Goal: Task Accomplishment & Management: Complete application form

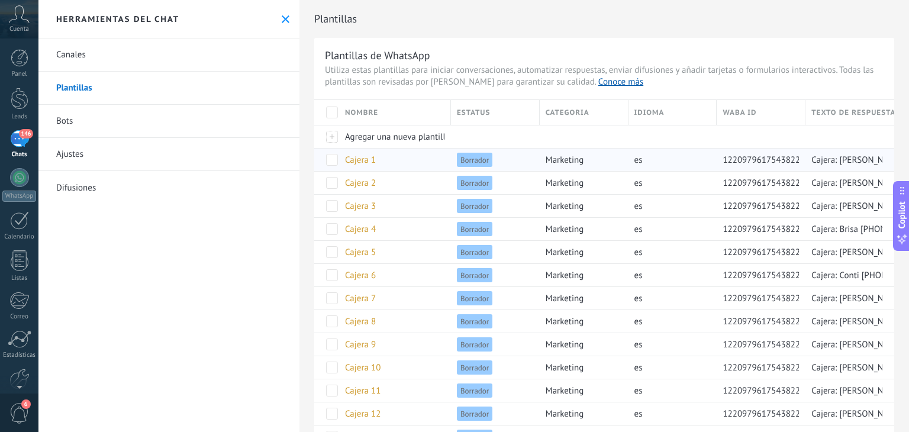
click at [829, 162] on span "Cajera: [PERSON_NAME] [PHONE_NUMBER]" at bounding box center [894, 160] width 165 height 11
click at [345, 137] on span "Agregar una nueva plantilla" at bounding box center [397, 136] width 105 height 11
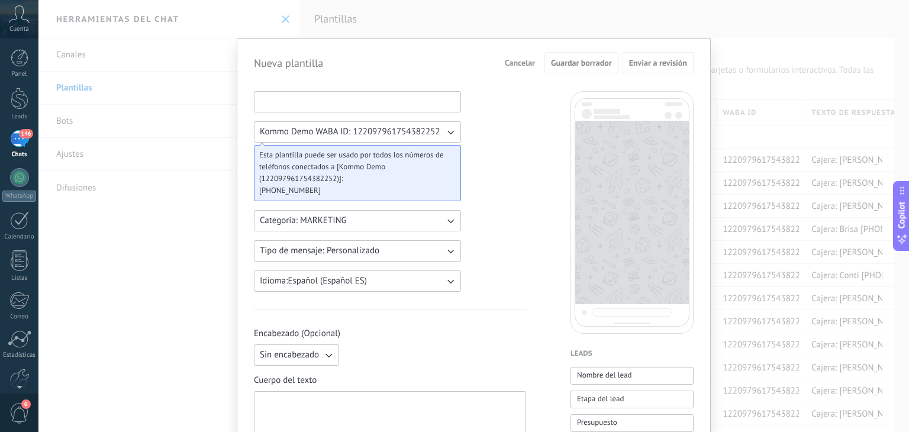
click at [295, 105] on input at bounding box center [358, 101] width 206 height 19
type input "*"
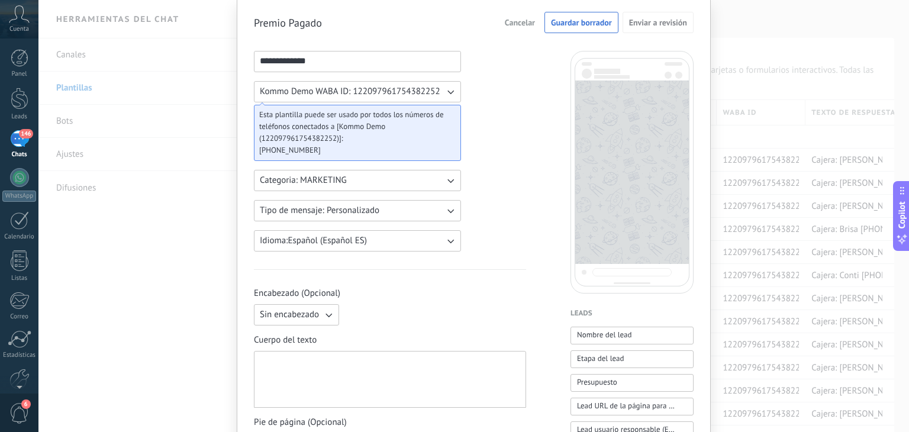
scroll to position [59, 0]
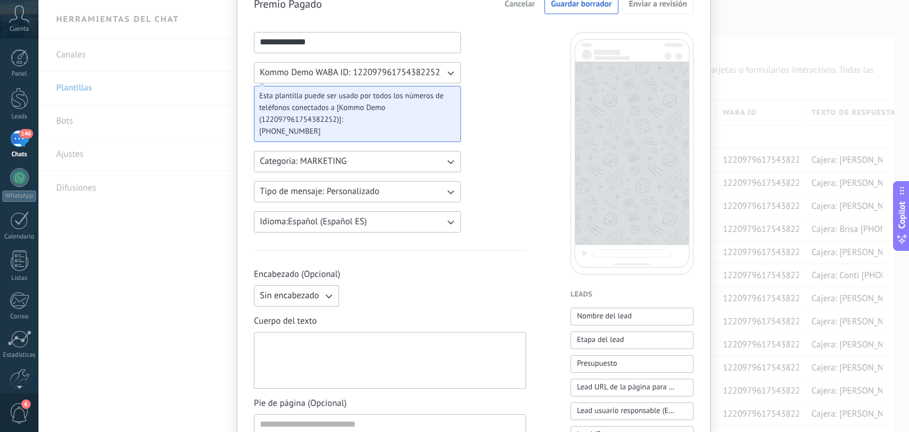
type input "**********"
click at [353, 338] on div at bounding box center [390, 360] width 260 height 47
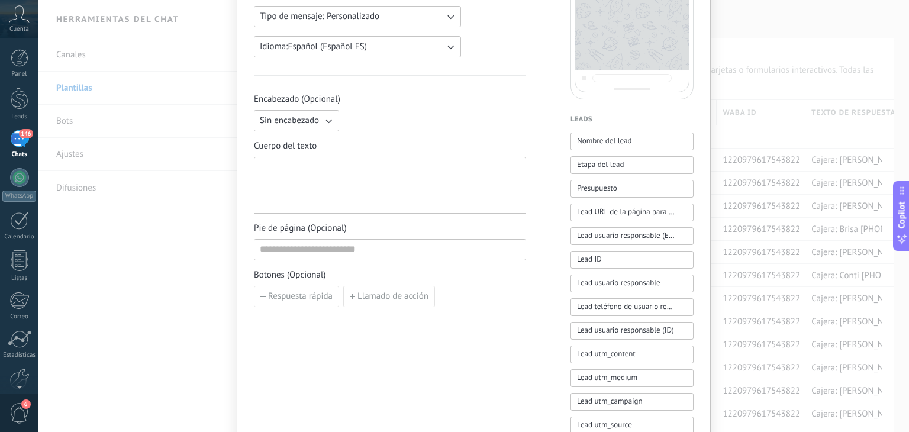
scroll to position [237, 0]
click at [350, 182] on div at bounding box center [390, 183] width 260 height 47
click at [315, 190] on div at bounding box center [390, 183] width 260 height 47
click at [299, 171] on div at bounding box center [390, 183] width 260 height 47
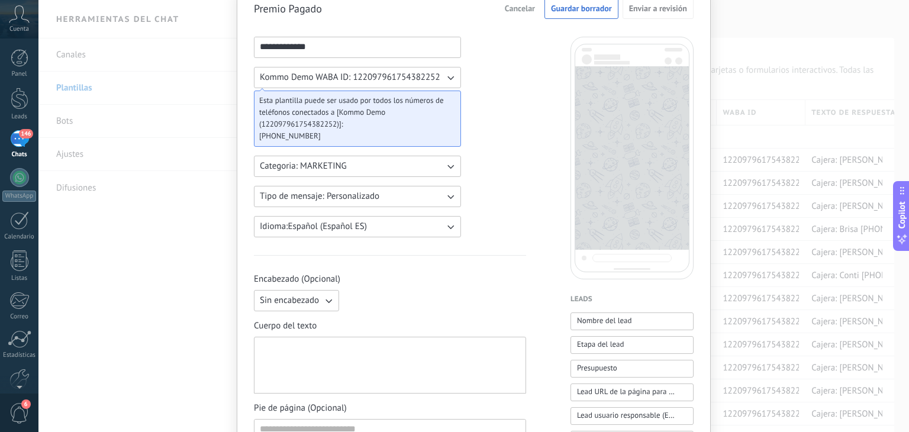
scroll to position [118, 0]
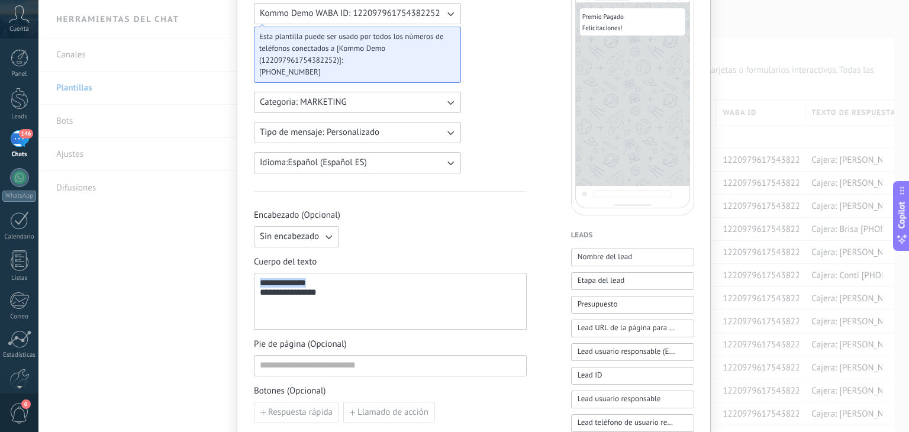
drag, startPoint x: 308, startPoint y: 282, endPoint x: 251, endPoint y: 271, distance: 58.0
click at [251, 271] on div "**********" at bounding box center [474, 358] width 474 height 877
click at [313, 295] on div "**********" at bounding box center [390, 293] width 261 height 11
drag, startPoint x: 327, startPoint y: 295, endPoint x: 239, endPoint y: 279, distance: 89.7
click at [239, 279] on div "**********" at bounding box center [474, 358] width 474 height 877
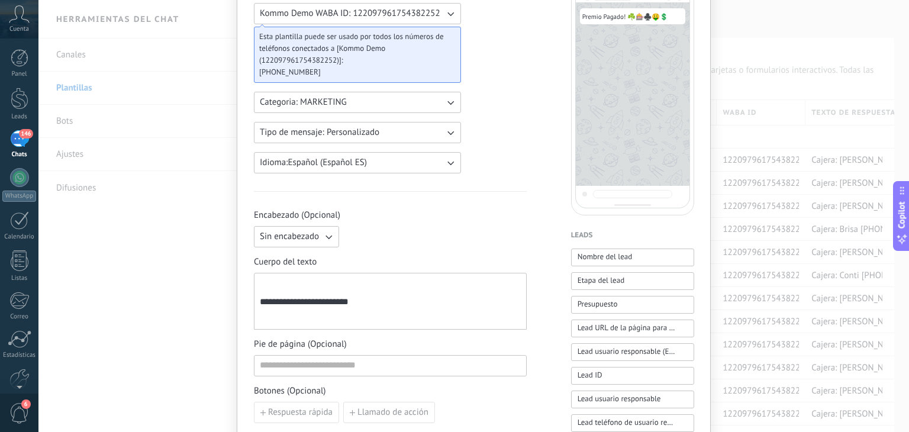
click at [260, 311] on div "**********" at bounding box center [390, 301] width 261 height 47
click at [381, 316] on div "**********" at bounding box center [390, 301] width 261 height 47
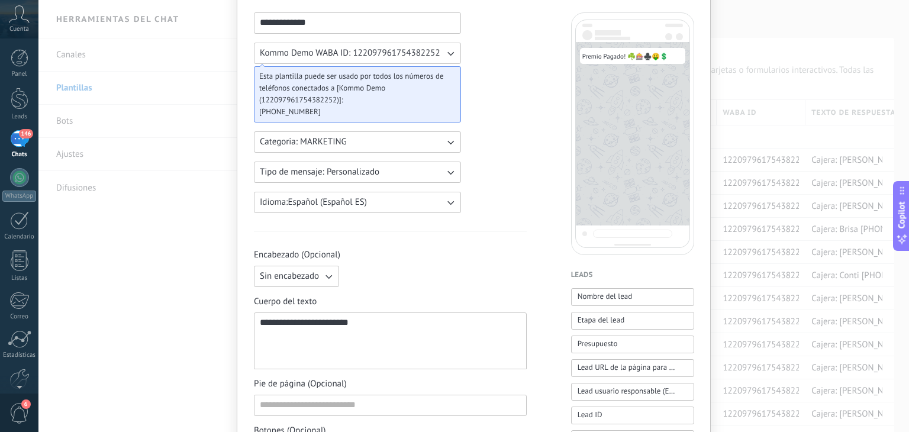
scroll to position [59, 0]
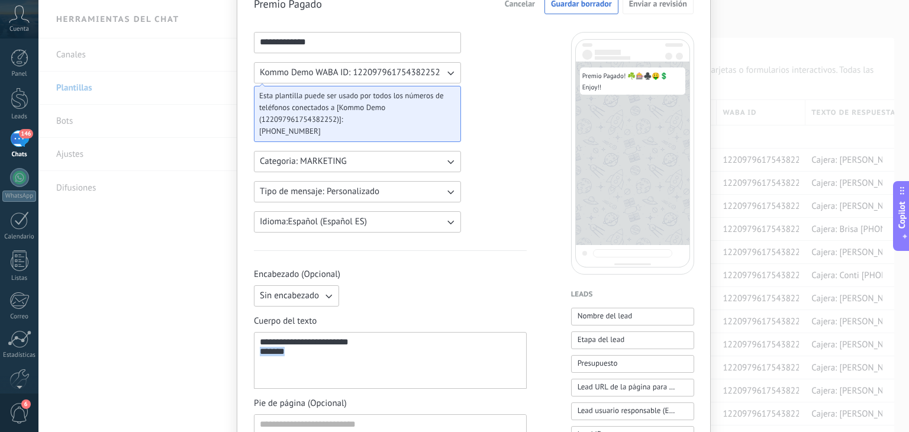
drag, startPoint x: 289, startPoint y: 372, endPoint x: 246, endPoint y: 369, distance: 42.8
click at [246, 369] on div "**********" at bounding box center [474, 417] width 474 height 877
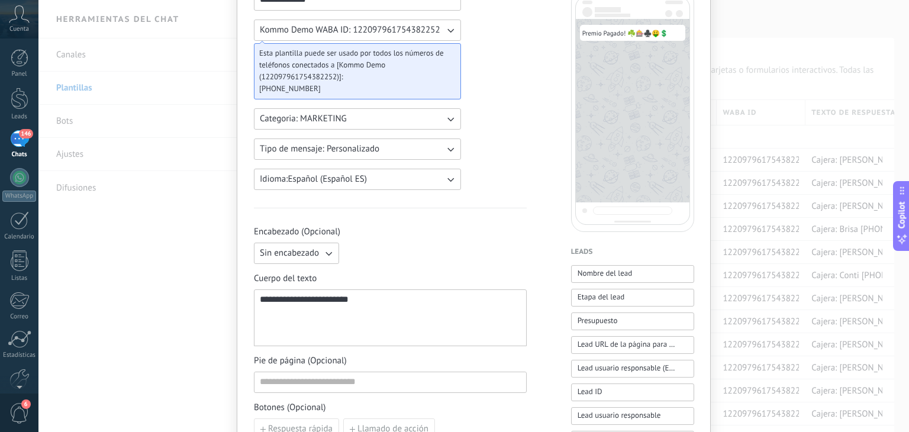
scroll to position [178, 0]
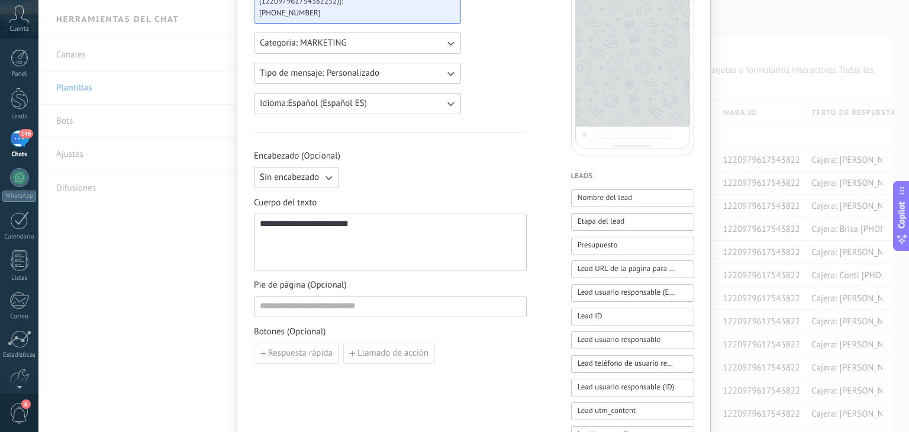
click at [406, 268] on div "**********" at bounding box center [390, 242] width 273 height 57
click at [320, 183] on button "Sin encabezado" at bounding box center [296, 177] width 85 height 21
click at [320, 183] on li "Sin encabezado" at bounding box center [293, 178] width 92 height 20
click at [323, 176] on icon "button" at bounding box center [329, 178] width 12 height 12
click at [294, 205] on li "Texto" at bounding box center [293, 198] width 92 height 20
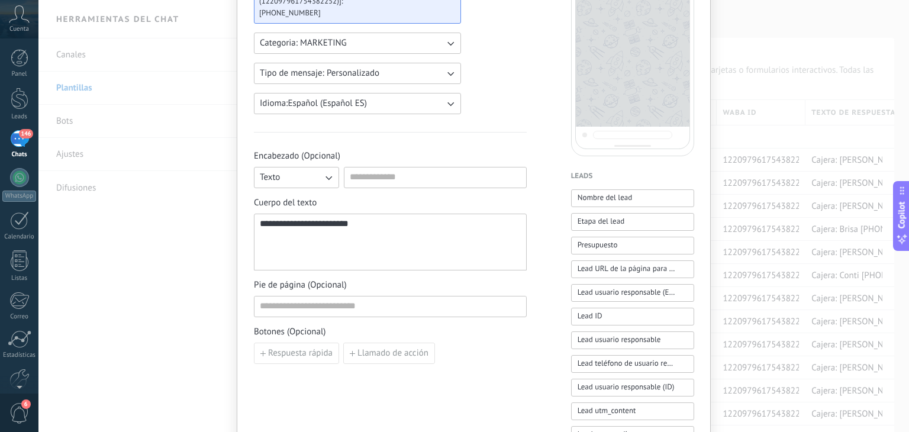
click at [317, 176] on button "Texto" at bounding box center [296, 177] width 85 height 21
click at [313, 179] on span "Sin encabezado" at bounding box center [289, 178] width 59 height 12
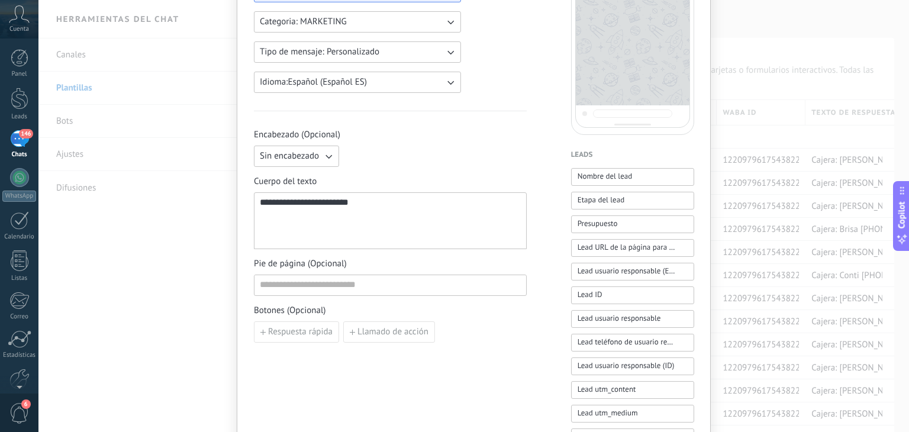
scroll to position [296, 0]
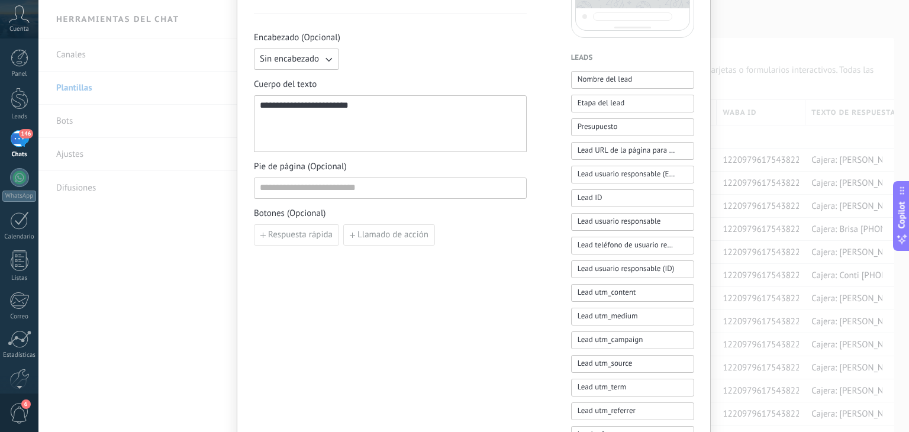
click at [392, 107] on div "**********" at bounding box center [390, 124] width 261 height 47
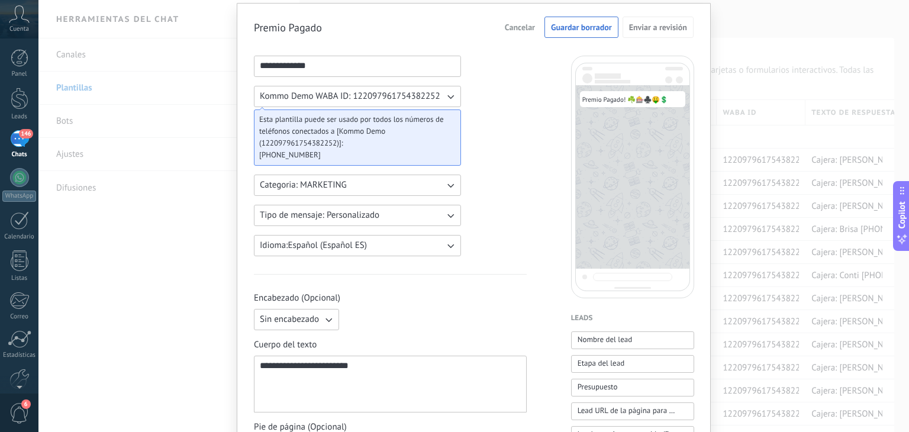
scroll to position [0, 0]
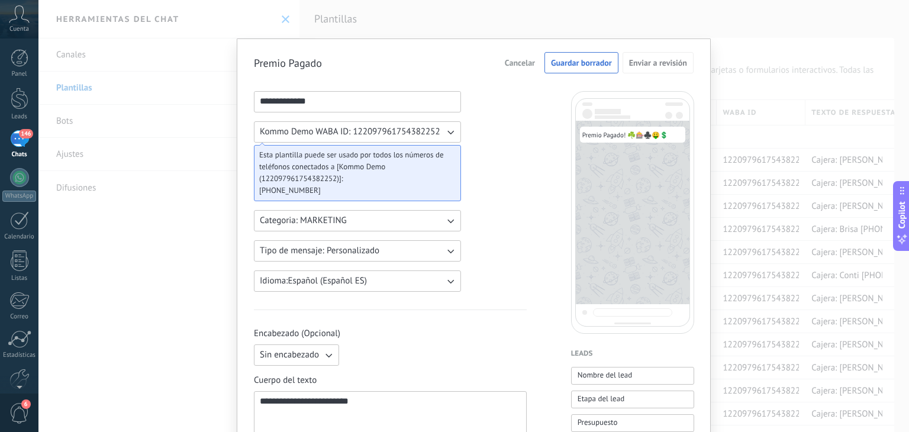
click at [574, 72] on button "Guardar borrador" at bounding box center [582, 62] width 74 height 21
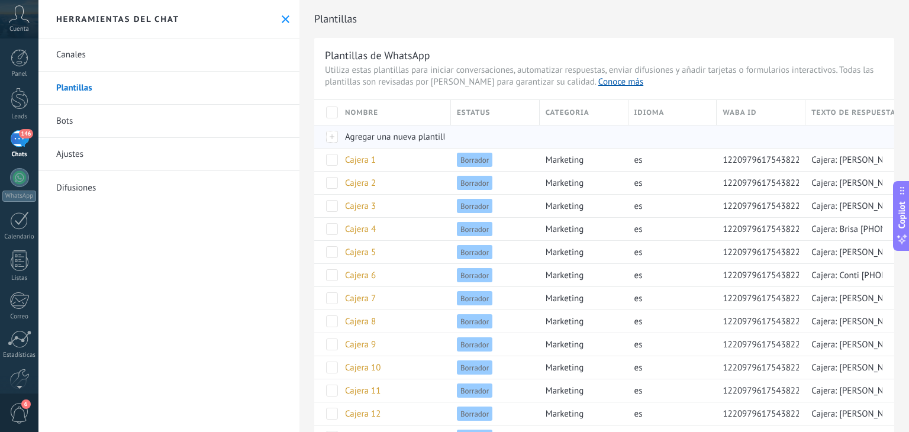
click at [362, 136] on span "Agregar una nueva plantilla" at bounding box center [397, 136] width 105 height 11
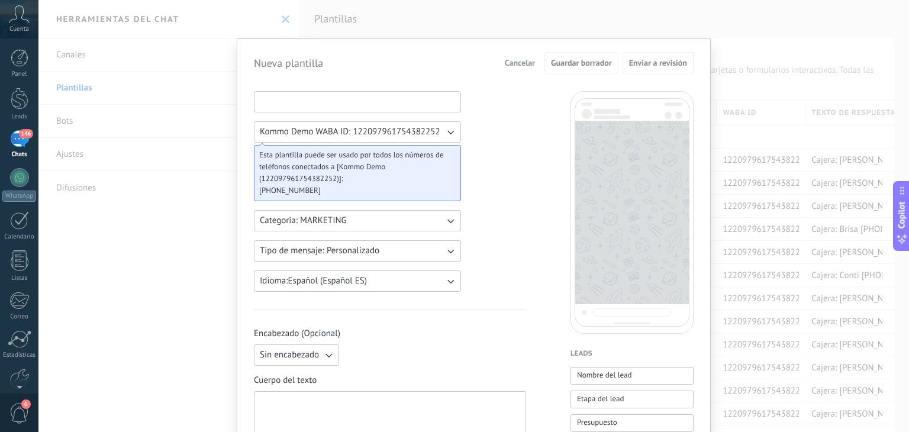
click at [331, 99] on input at bounding box center [358, 101] width 206 height 19
type input "*"
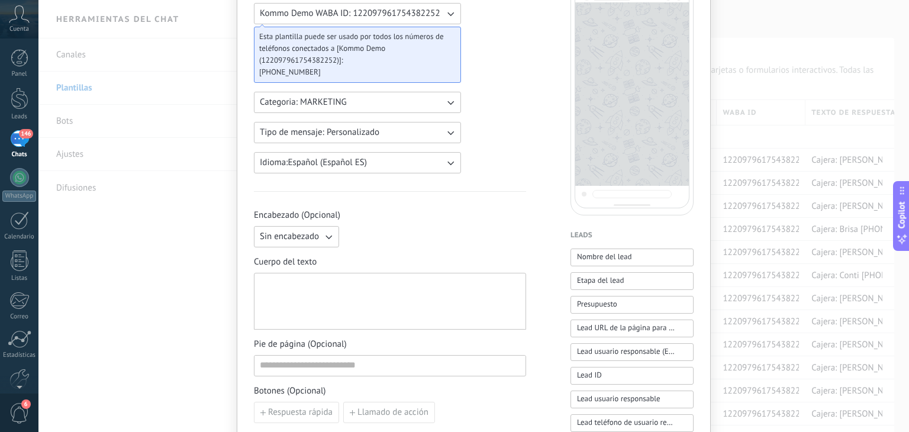
type input "**********"
click at [415, 316] on div at bounding box center [390, 301] width 260 height 47
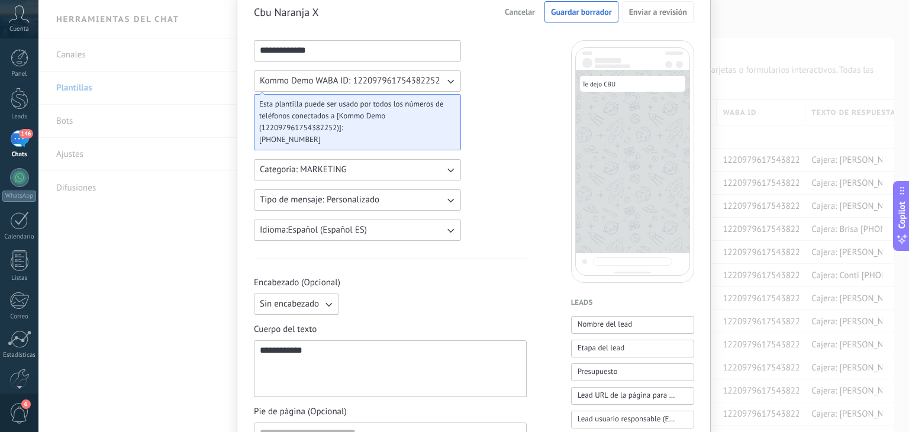
scroll to position [0, 0]
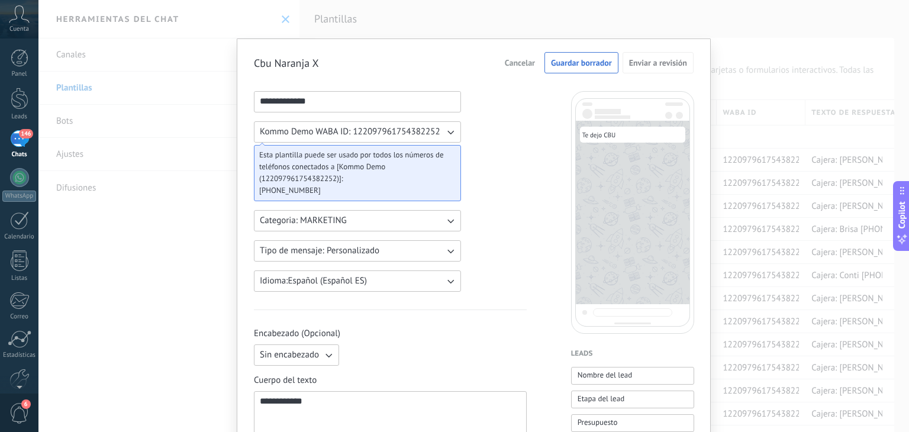
drag, startPoint x: 277, startPoint y: 98, endPoint x: 231, endPoint y: 100, distance: 45.6
click at [231, 100] on div "**********" at bounding box center [473, 216] width 871 height 432
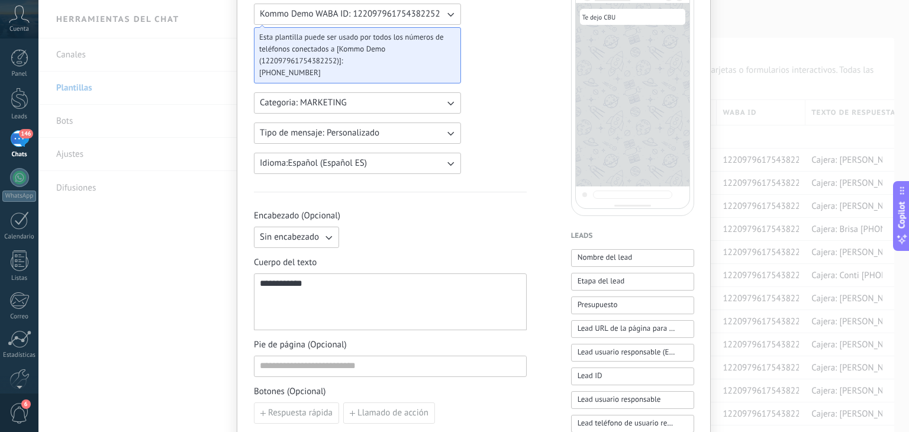
scroll to position [118, 0]
type input "*******"
click at [320, 288] on div "**********" at bounding box center [390, 301] width 261 height 47
drag, startPoint x: 322, startPoint y: 278, endPoint x: 199, endPoint y: 268, distance: 122.9
click at [199, 268] on div "**********" at bounding box center [473, 216] width 871 height 432
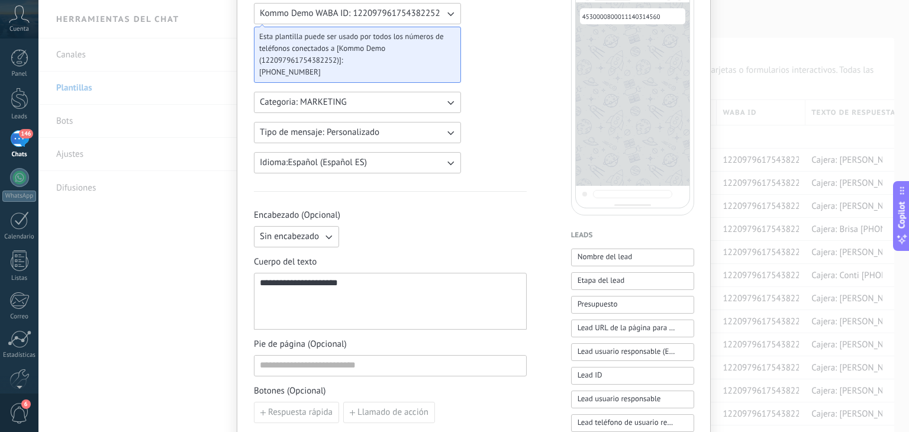
scroll to position [0, 0]
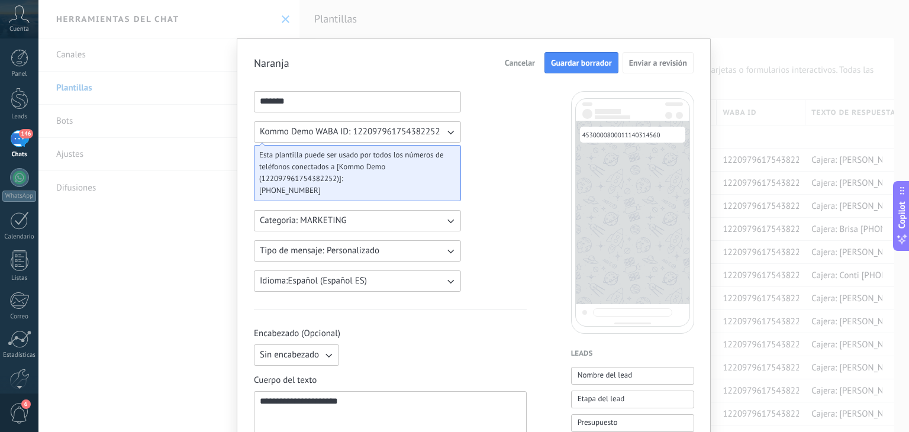
click at [587, 66] on span "Guardar borrador" at bounding box center [581, 63] width 61 height 8
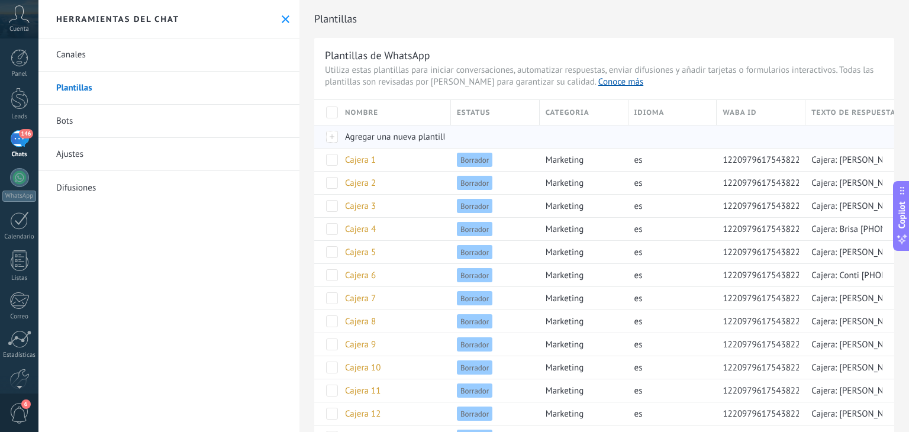
click at [381, 134] on span "Agregar una nueva plantilla" at bounding box center [397, 136] width 105 height 11
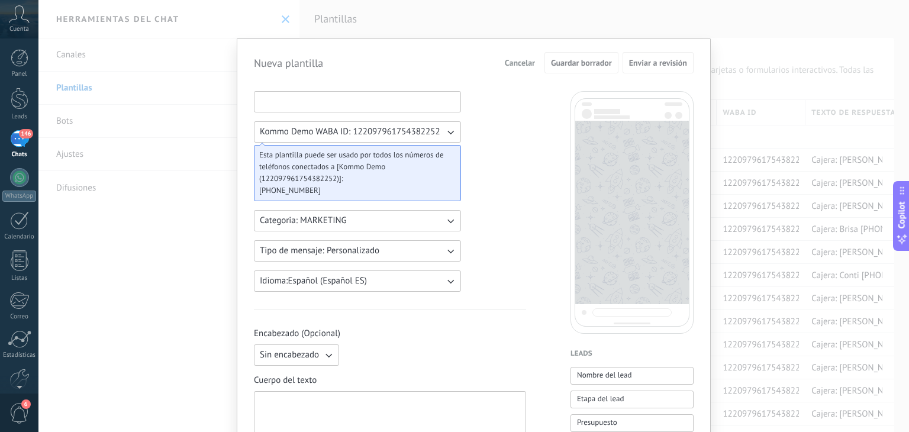
click at [314, 104] on input at bounding box center [358, 101] width 206 height 19
type input "*"
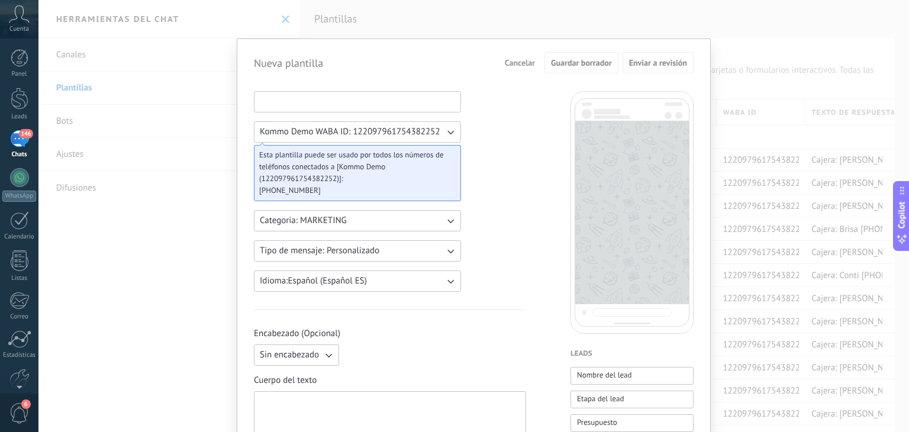
drag, startPoint x: 279, startPoint y: 102, endPoint x: 297, endPoint y: 91, distance: 20.5
click at [282, 100] on input at bounding box center [358, 101] width 206 height 19
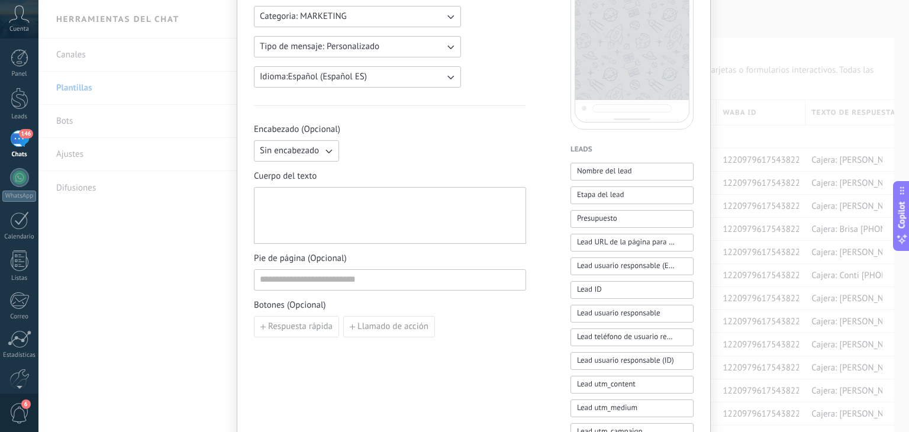
scroll to position [296, 0]
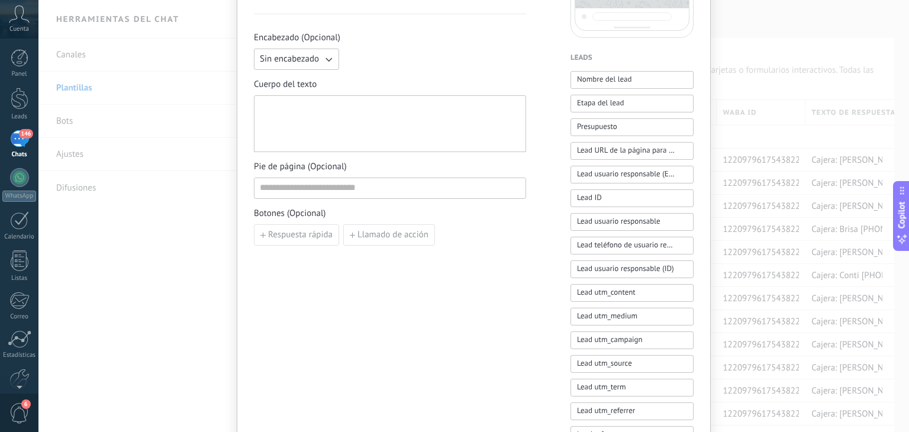
type input "********"
click at [363, 128] on div at bounding box center [390, 124] width 260 height 47
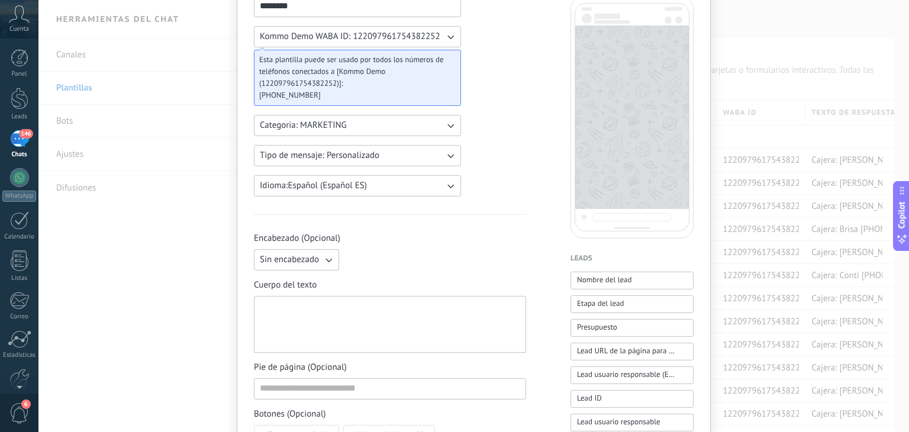
scroll to position [0, 0]
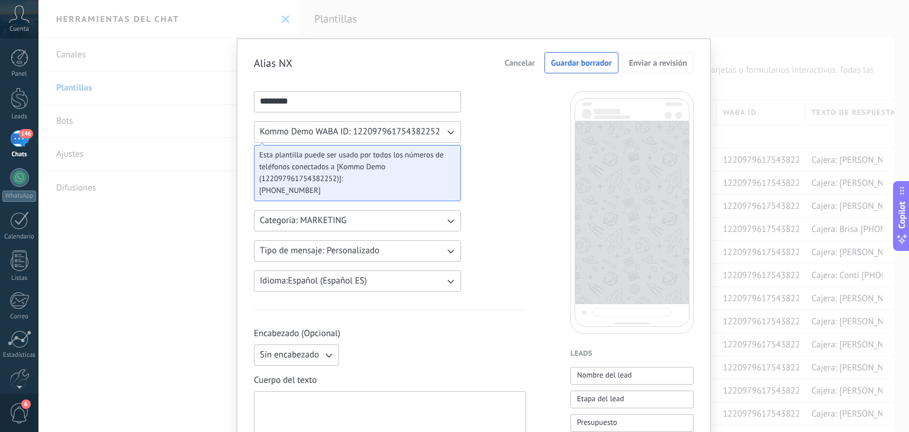
drag, startPoint x: 310, startPoint y: 100, endPoint x: 287, endPoint y: 110, distance: 25.5
click at [310, 100] on input "********" at bounding box center [358, 101] width 206 height 19
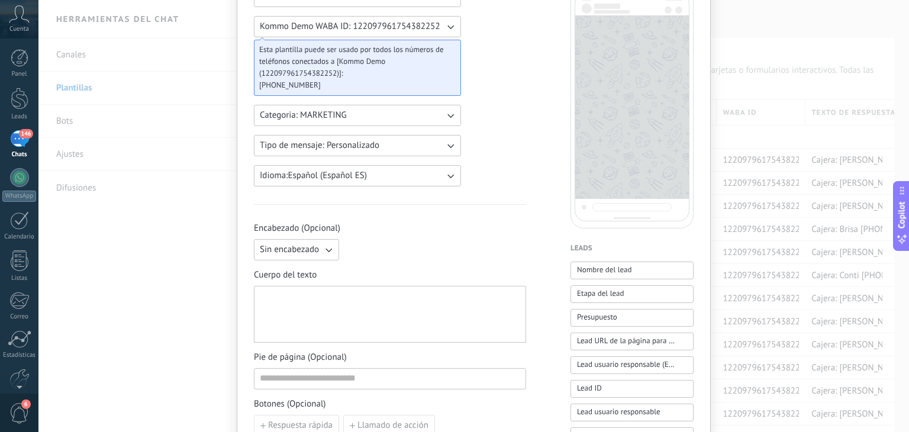
scroll to position [178, 0]
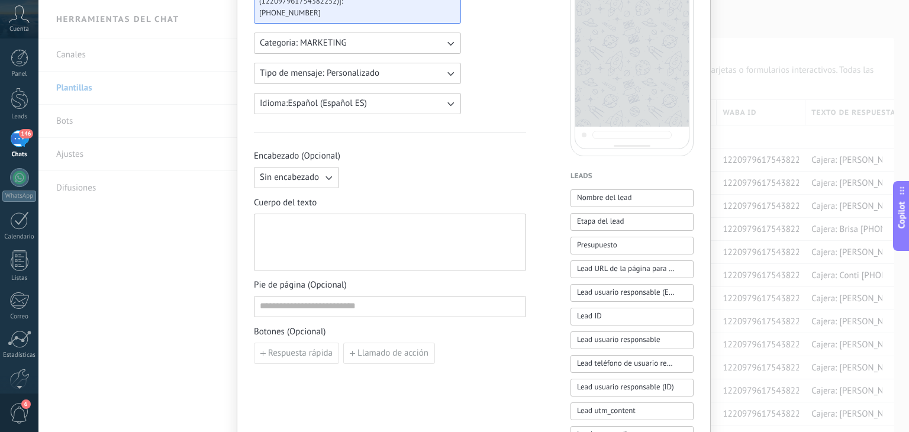
click at [405, 236] on div at bounding box center [390, 242] width 260 height 47
paste div
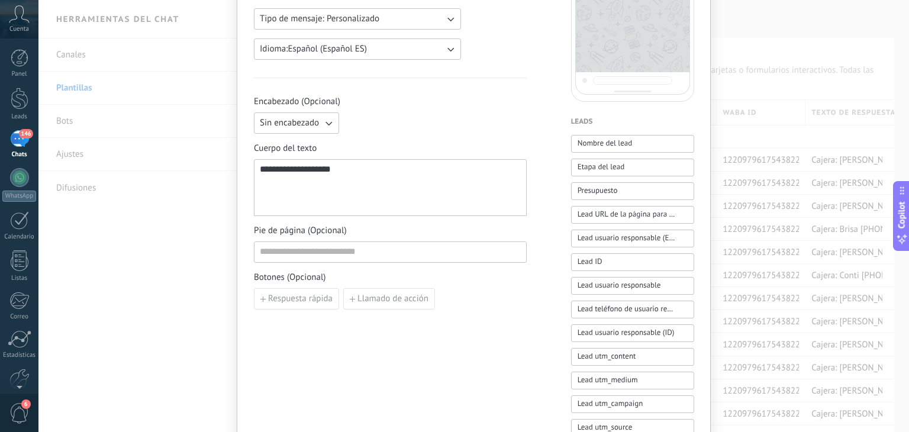
scroll to position [0, 0]
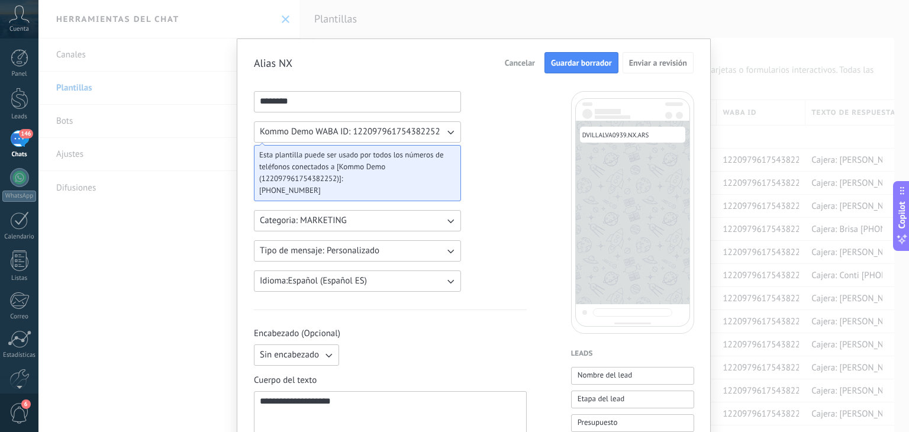
click at [577, 67] on span "Guardar borrador" at bounding box center [581, 63] width 61 height 8
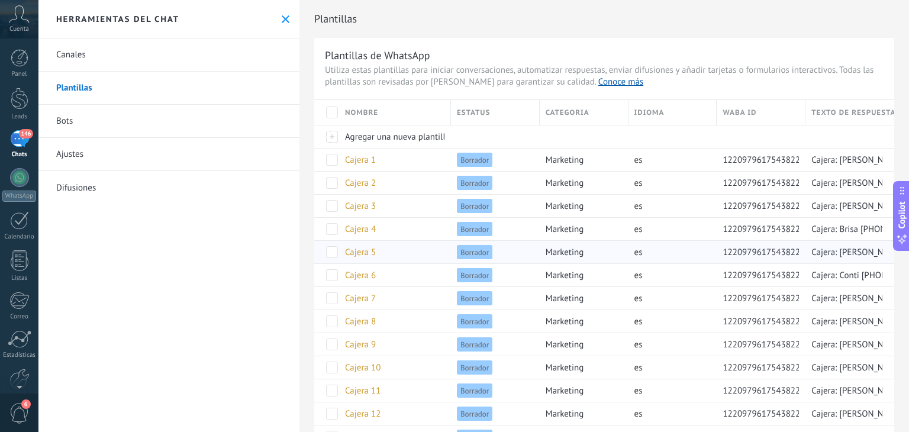
click at [472, 259] on div "Borrador" at bounding box center [492, 252] width 83 height 22
click at [379, 139] on span "Agregar una nueva plantilla" at bounding box center [397, 136] width 105 height 11
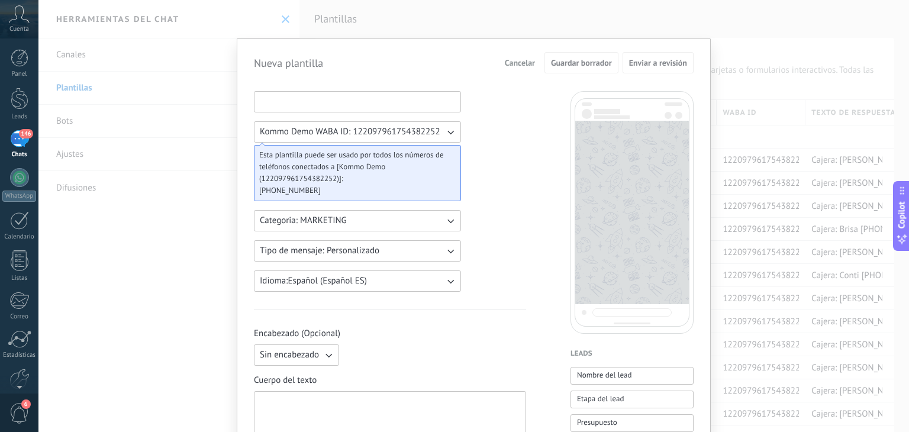
click at [329, 105] on input at bounding box center [358, 101] width 206 height 19
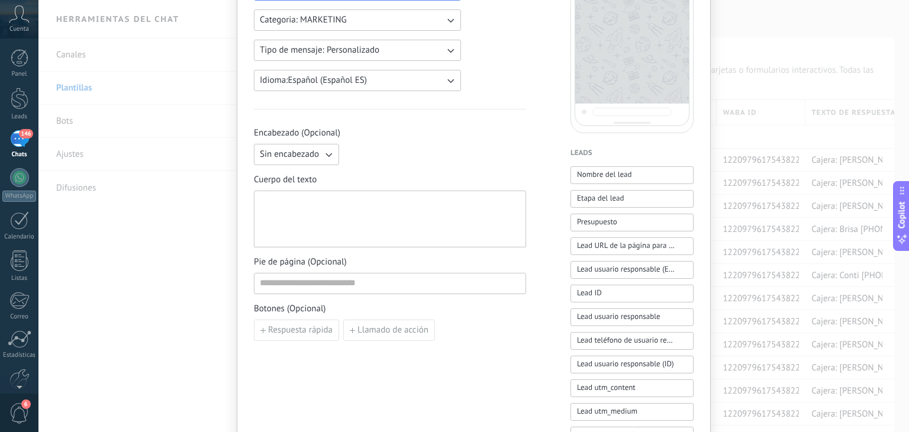
scroll to position [237, 0]
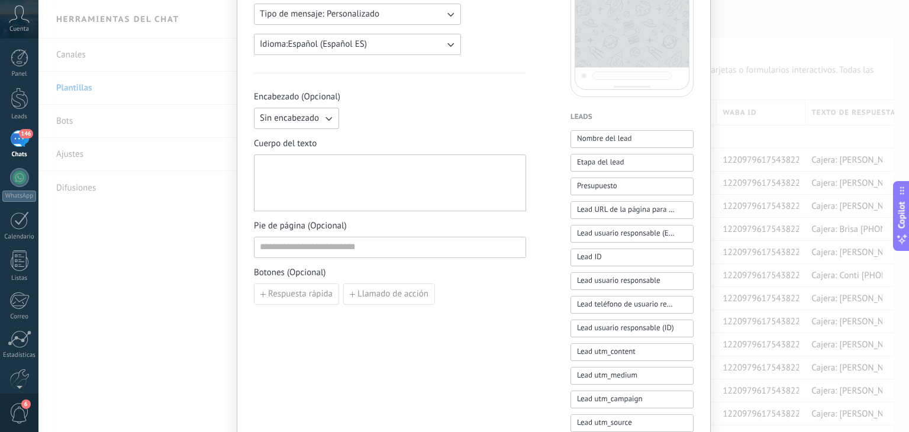
type input "**********"
click at [344, 173] on div at bounding box center [390, 183] width 260 height 47
paste div
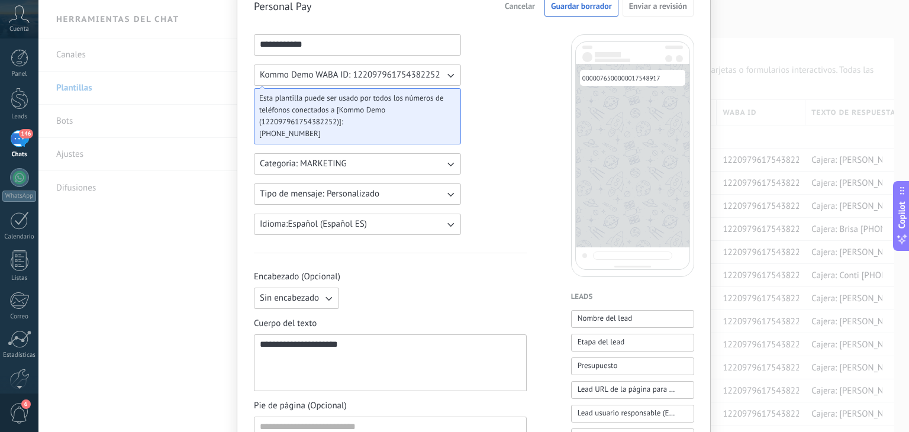
scroll to position [0, 0]
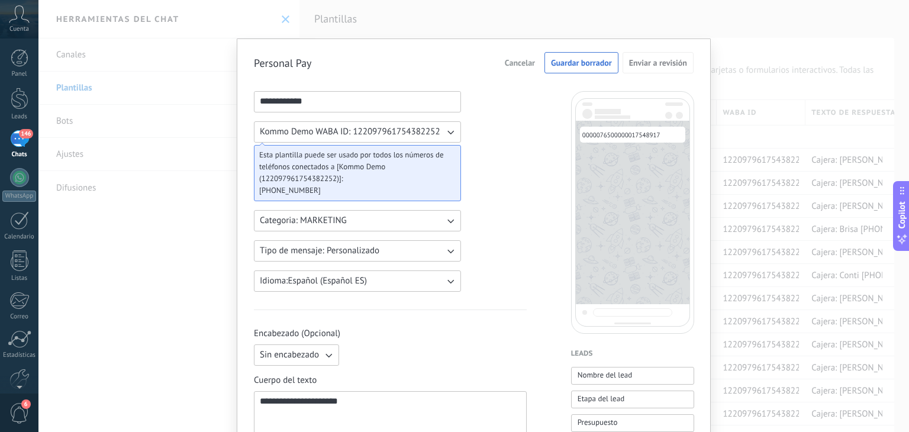
click at [564, 69] on button "Guardar borrador" at bounding box center [582, 62] width 74 height 21
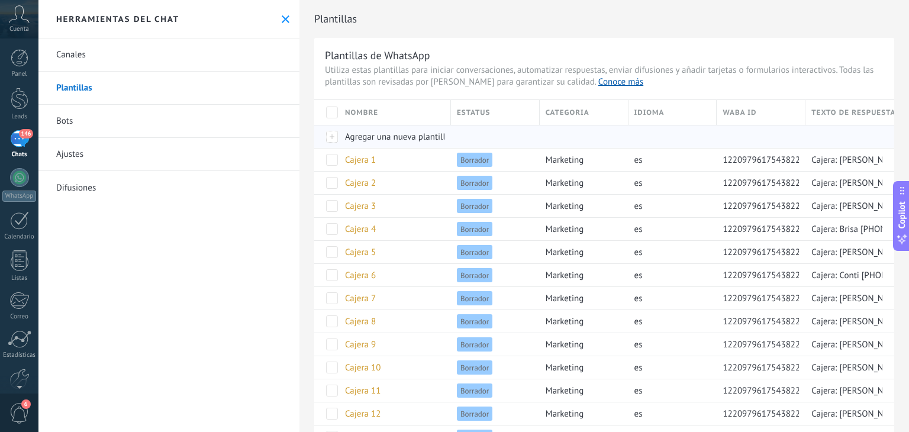
click at [397, 136] on span "Agregar una nueva plantilla" at bounding box center [397, 136] width 105 height 11
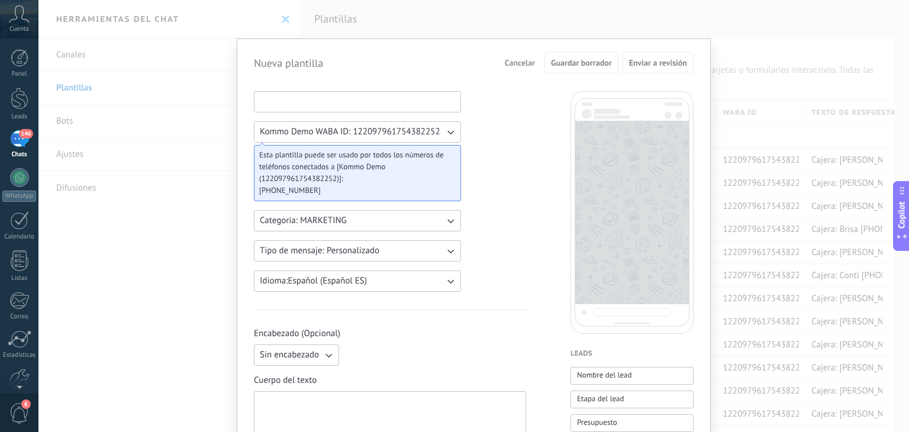
click at [321, 102] on input at bounding box center [358, 101] width 206 height 19
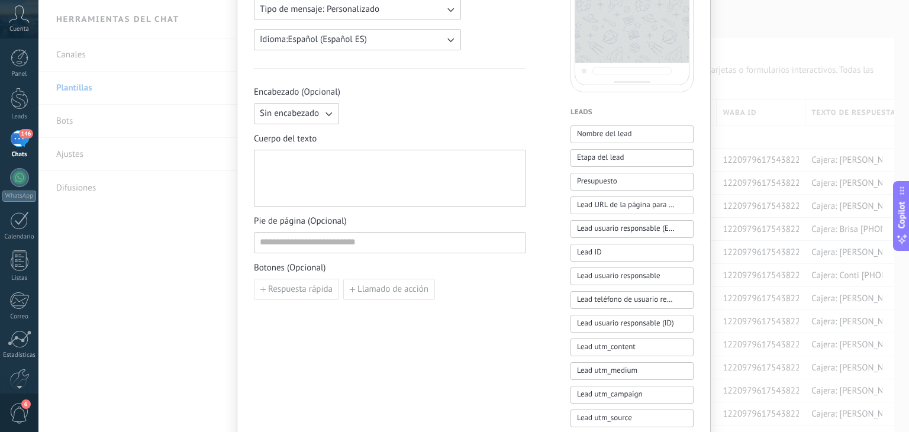
scroll to position [237, 0]
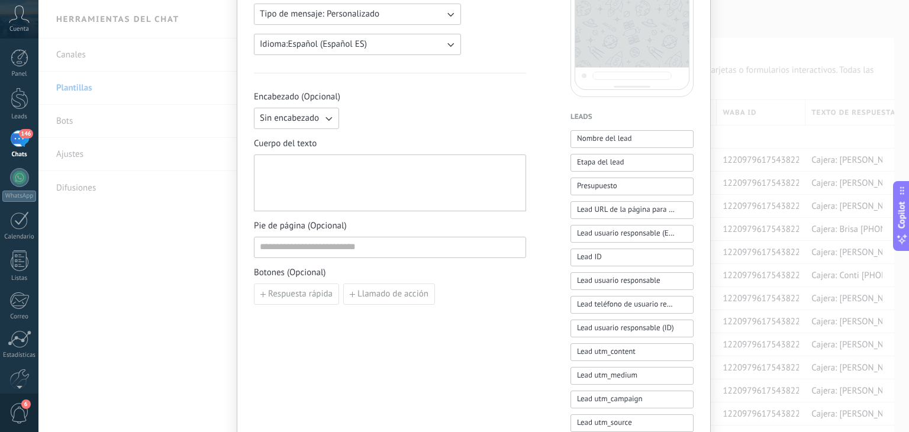
click at [343, 175] on div at bounding box center [390, 183] width 260 height 47
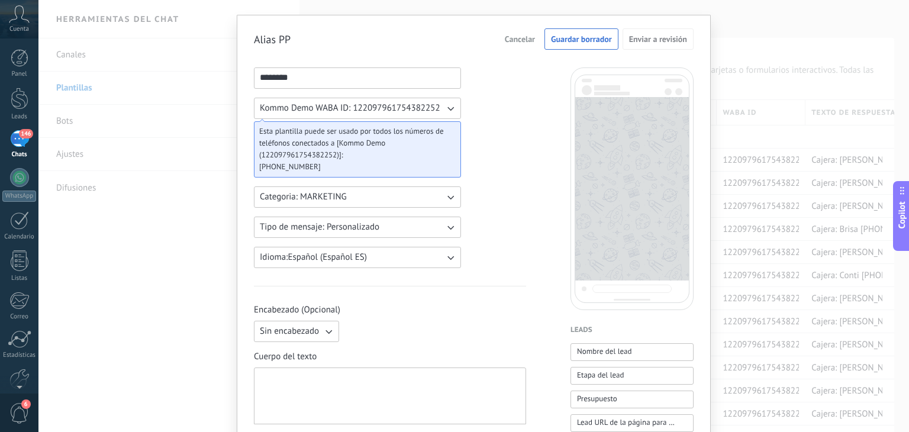
scroll to position [0, 0]
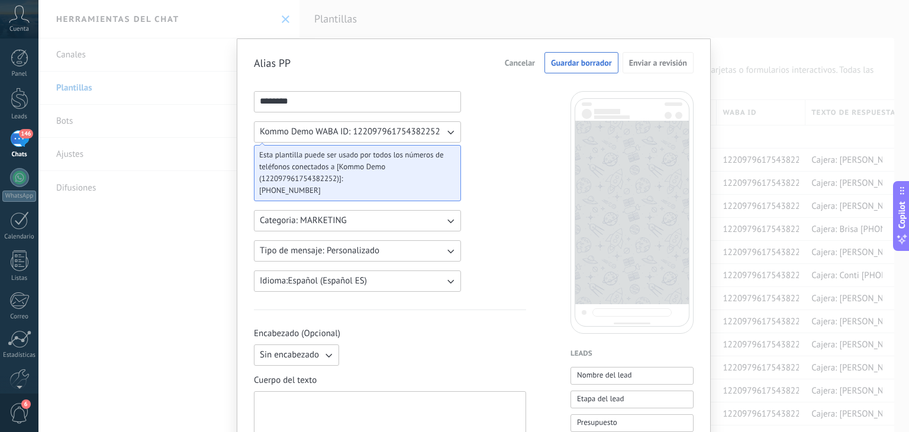
click at [343, 108] on input "********" at bounding box center [358, 101] width 206 height 19
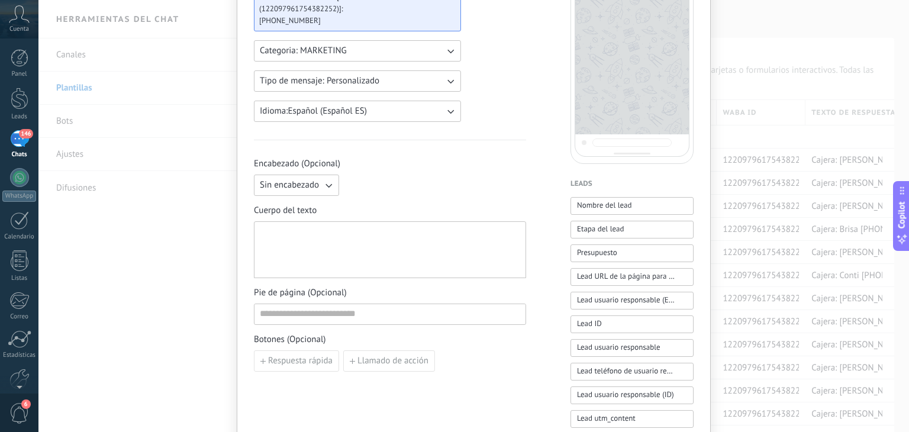
scroll to position [237, 0]
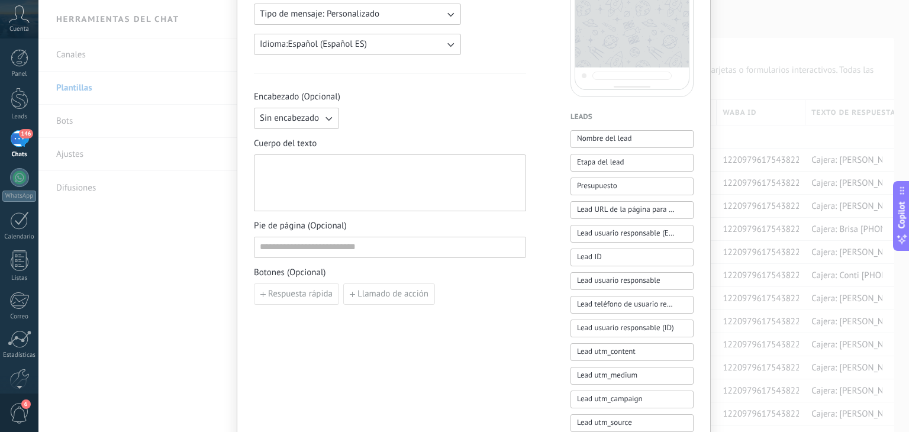
type input "**********"
click at [332, 173] on div at bounding box center [390, 183] width 260 height 47
paste div
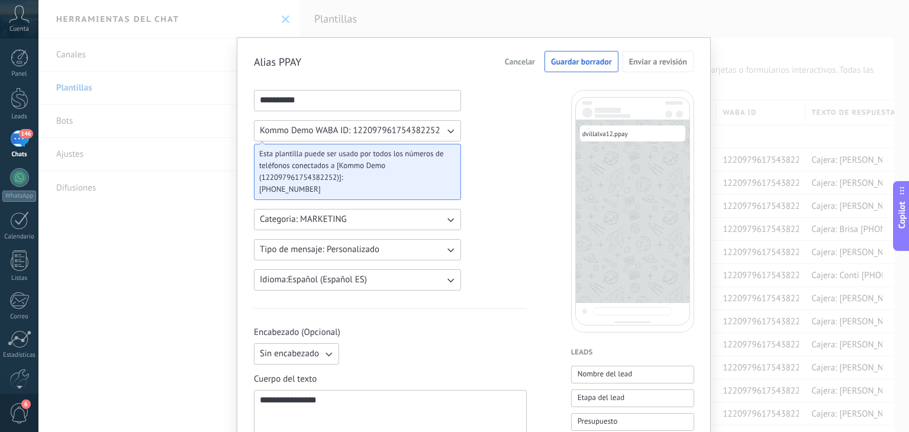
scroll to position [0, 0]
click at [571, 69] on button "Guardar borrador" at bounding box center [582, 62] width 74 height 21
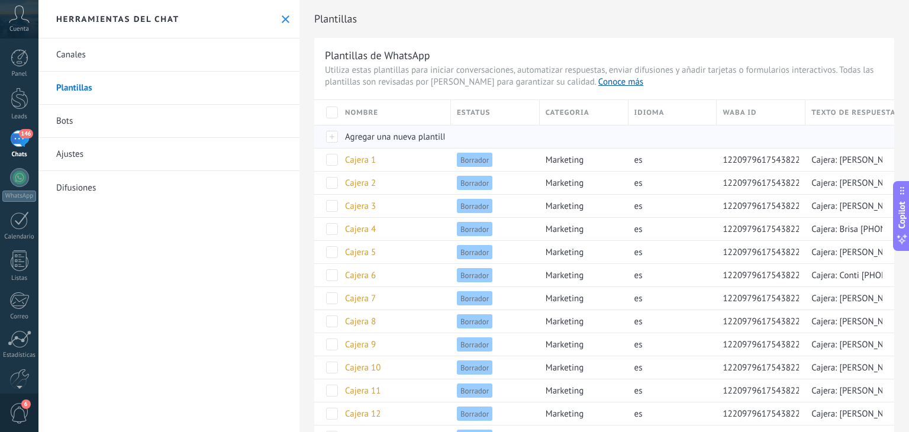
click at [391, 143] on div "Agregar una nueva plantilla" at bounding box center [392, 136] width 106 height 22
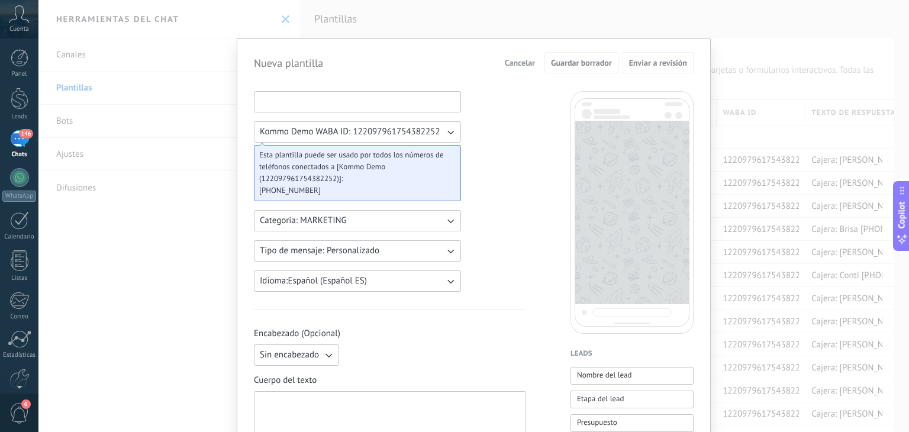
click at [301, 99] on input at bounding box center [358, 101] width 206 height 19
click at [327, 92] on input at bounding box center [358, 101] width 206 height 19
type input "*"
type input "****"
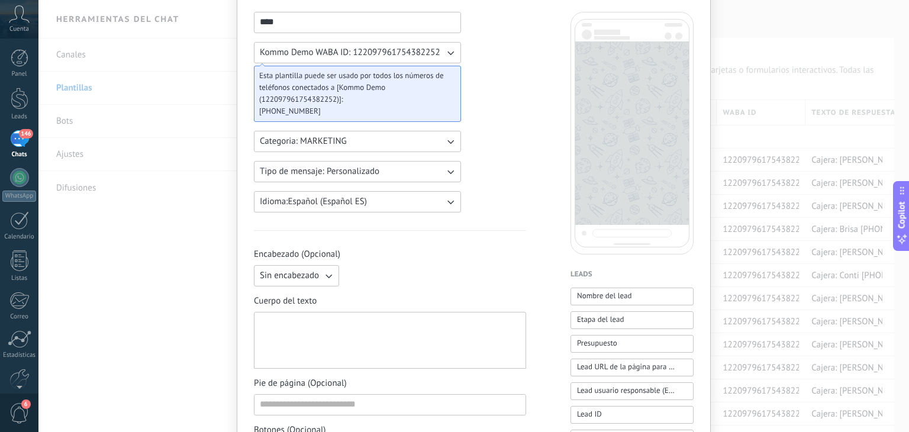
scroll to position [178, 0]
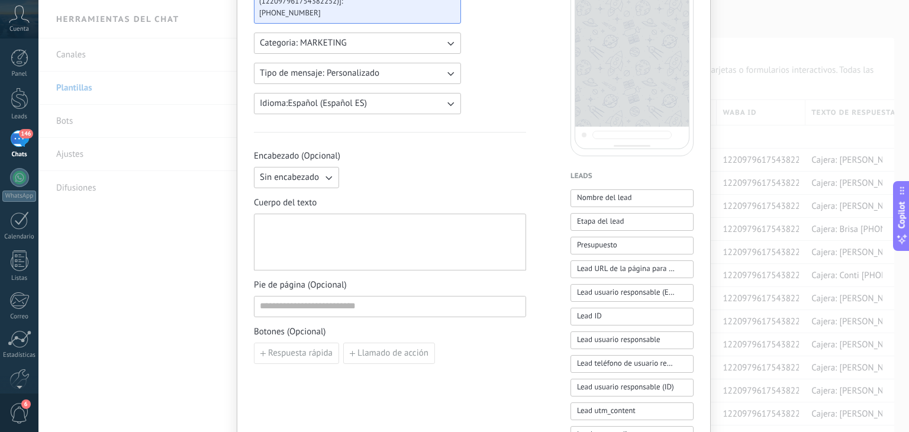
click at [326, 225] on div at bounding box center [390, 242] width 260 height 47
paste div
drag, startPoint x: 332, startPoint y: 230, endPoint x: 104, endPoint y: 205, distance: 229.2
click at [111, 208] on div "**********" at bounding box center [473, 216] width 871 height 432
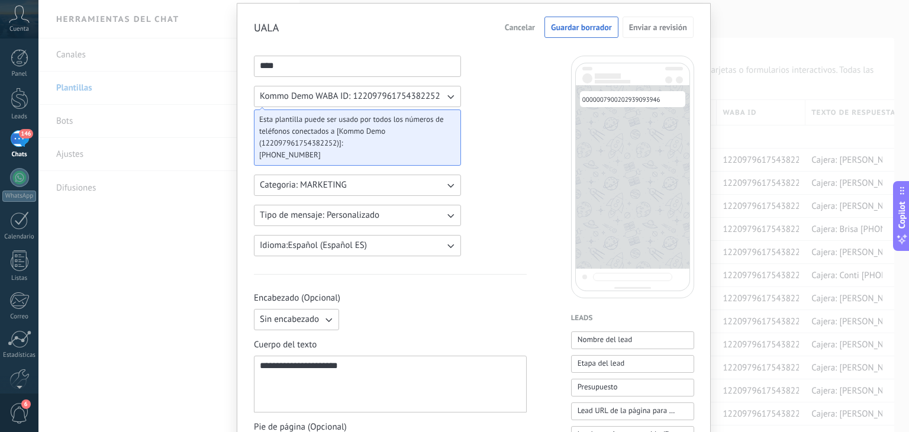
scroll to position [0, 0]
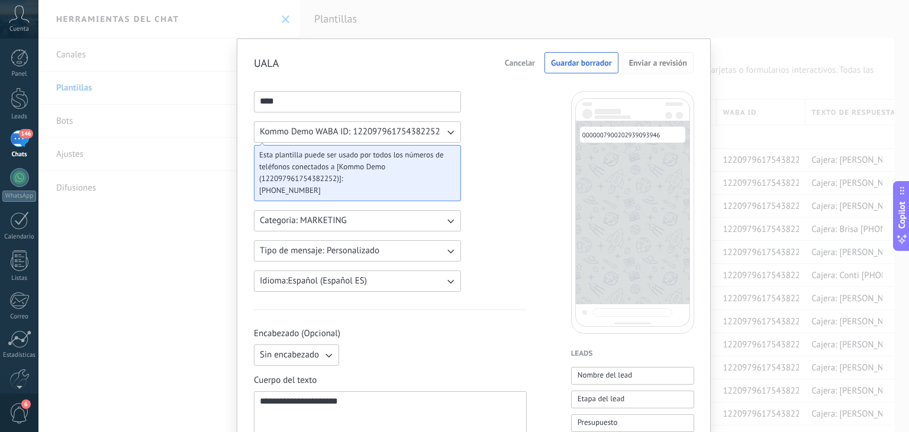
click at [587, 65] on span "Guardar borrador" at bounding box center [581, 63] width 61 height 8
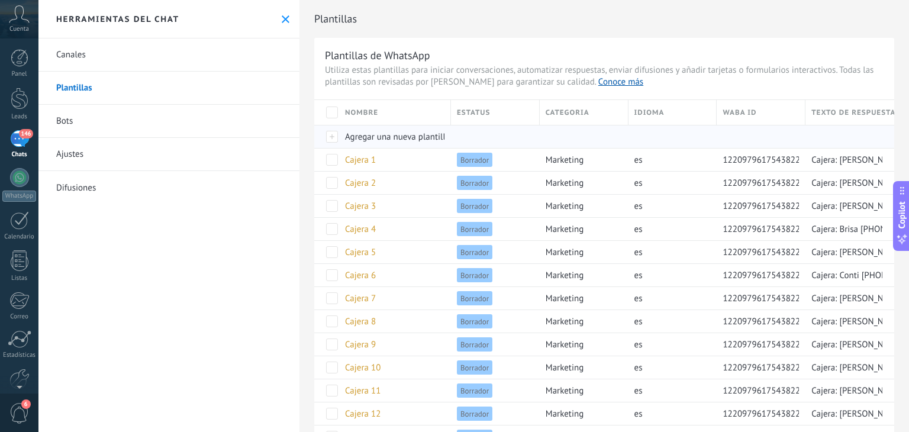
click at [369, 136] on span "Agregar una nueva plantilla" at bounding box center [397, 136] width 105 height 11
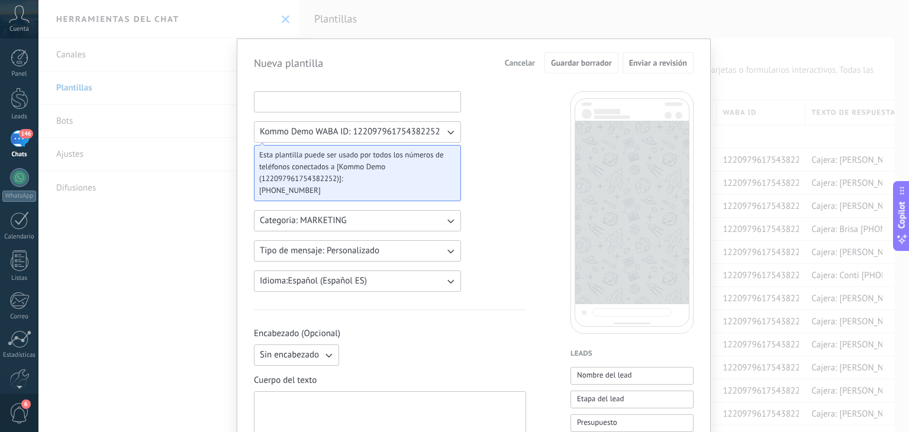
click at [342, 108] on input at bounding box center [358, 101] width 206 height 19
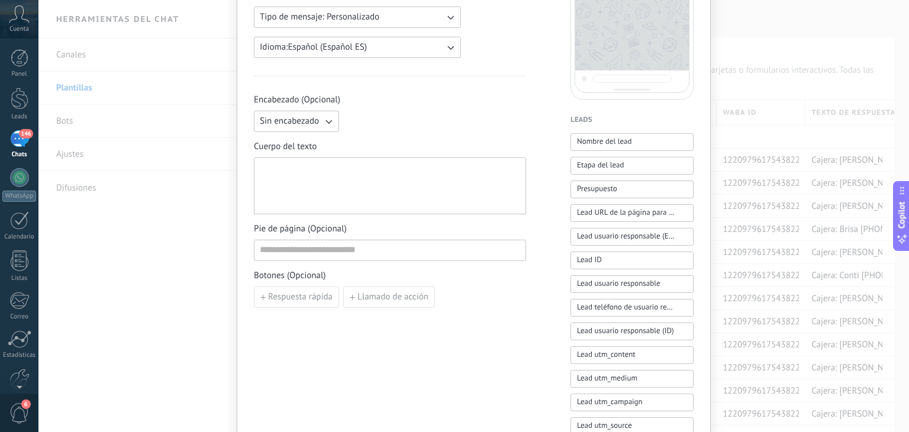
scroll to position [296, 0]
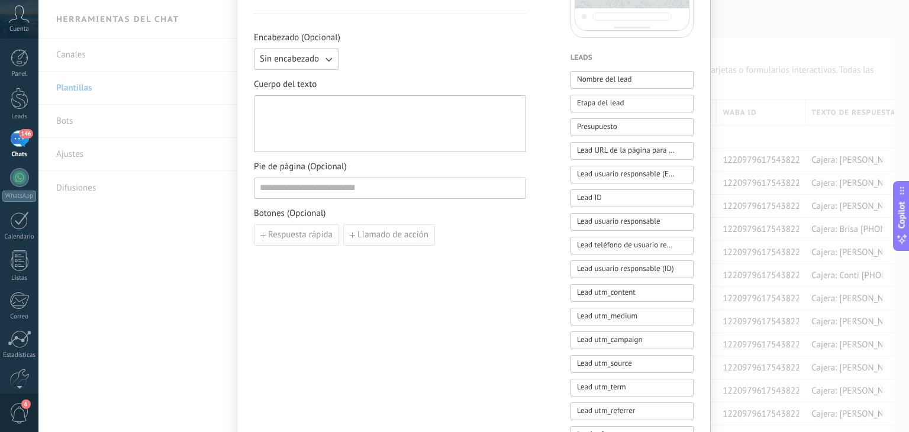
type input "**********"
click at [384, 114] on div at bounding box center [390, 124] width 260 height 47
paste div
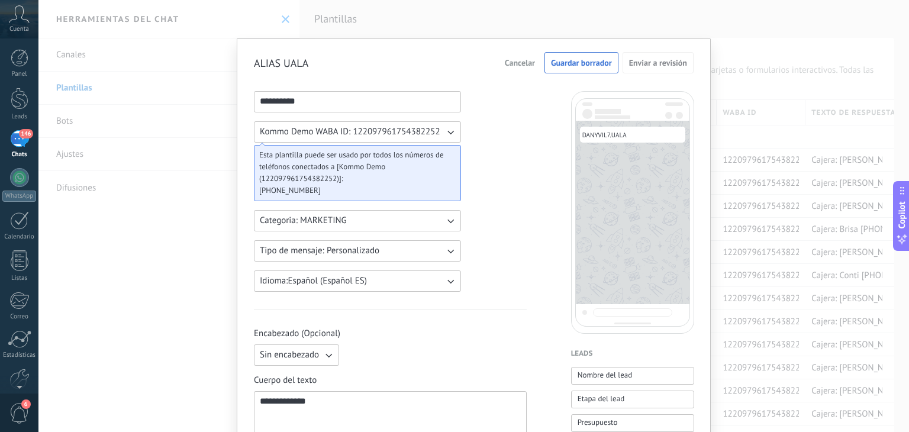
click at [592, 67] on span "Guardar borrador" at bounding box center [581, 63] width 61 height 8
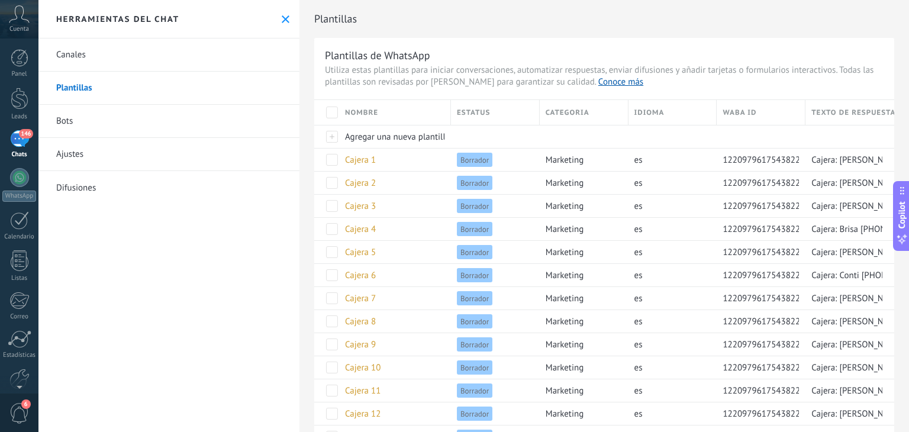
click at [442, 121] on div "Nombre" at bounding box center [394, 112] width 111 height 25
click at [400, 140] on span "Agregar una nueva plantilla" at bounding box center [397, 136] width 105 height 11
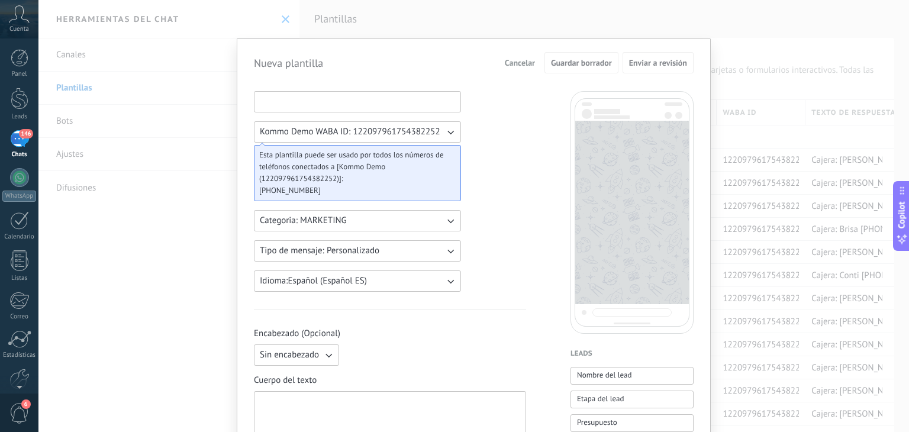
click at [327, 101] on input at bounding box center [358, 101] width 206 height 19
click at [322, 102] on input at bounding box center [358, 101] width 206 height 19
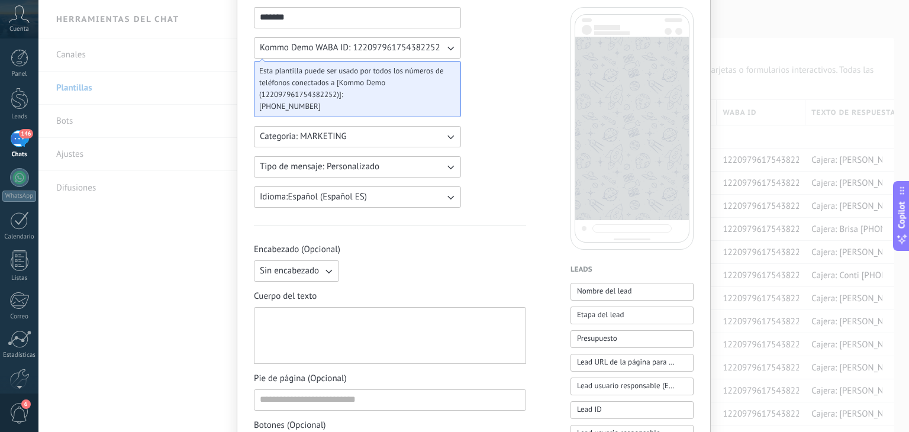
scroll to position [178, 0]
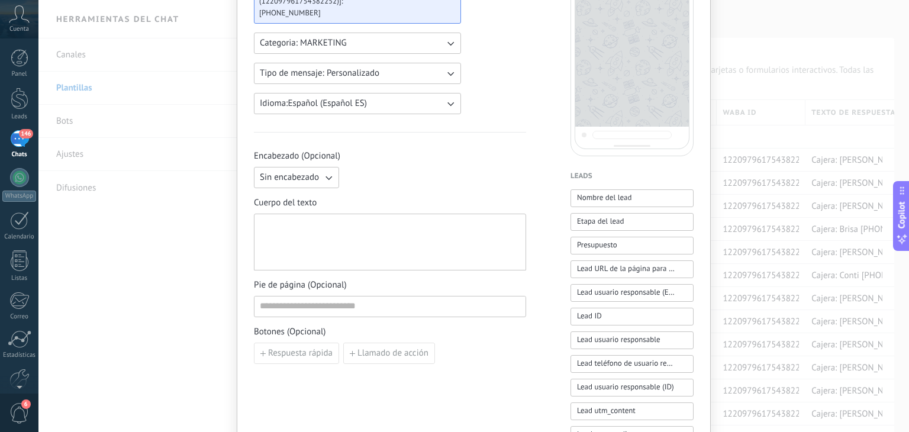
type input "*******"
click at [355, 254] on div at bounding box center [390, 242] width 260 height 47
paste div
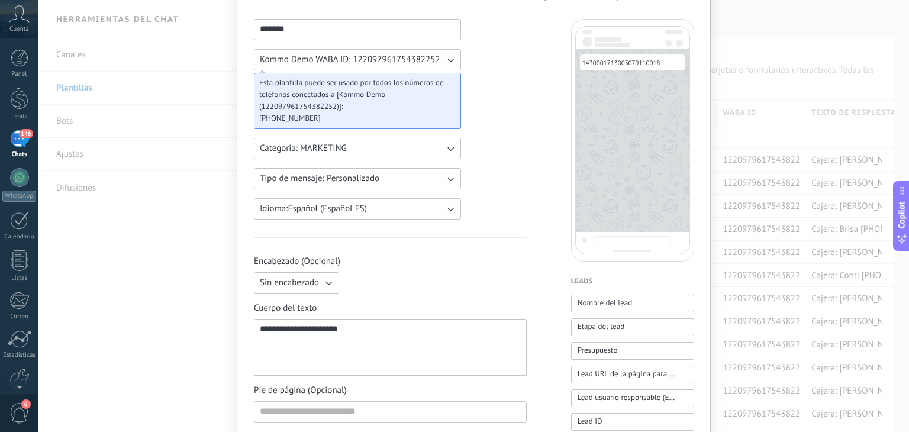
scroll to position [0, 0]
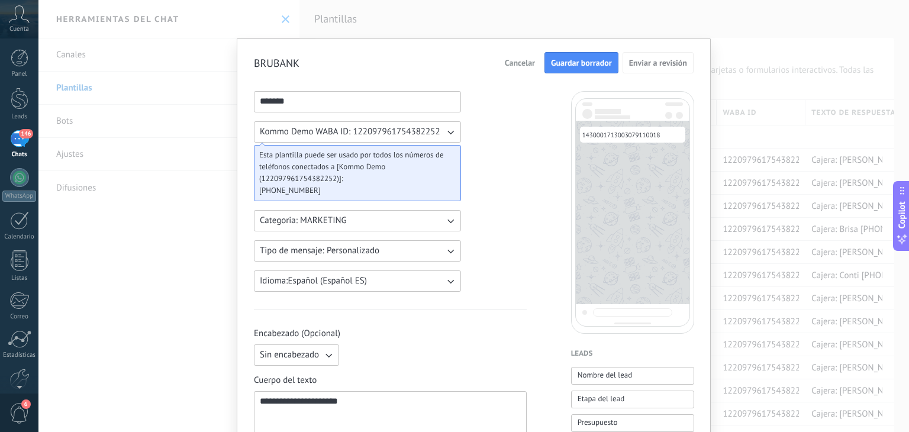
click at [566, 60] on span "Guardar borrador" at bounding box center [581, 63] width 61 height 8
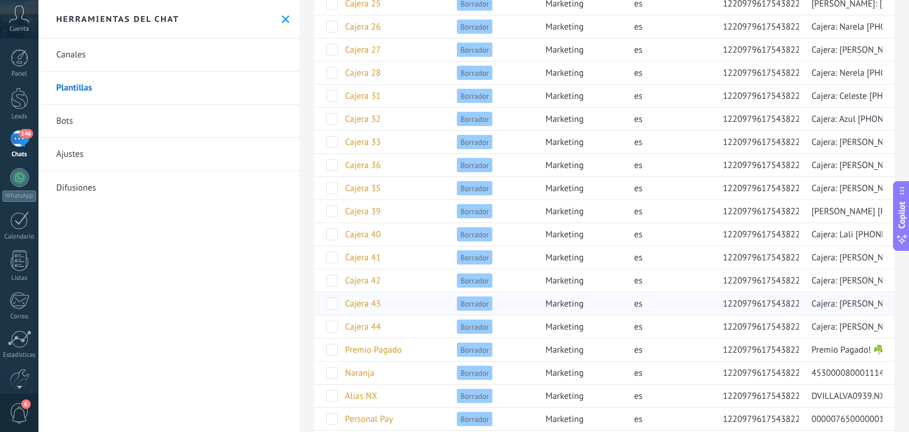
scroll to position [944, 0]
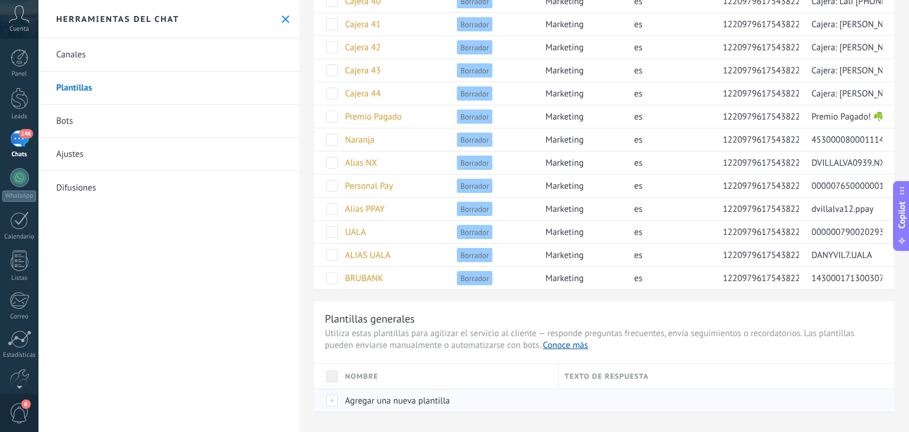
click at [421, 395] on span "Agregar una nueva plantilla" at bounding box center [397, 400] width 105 height 11
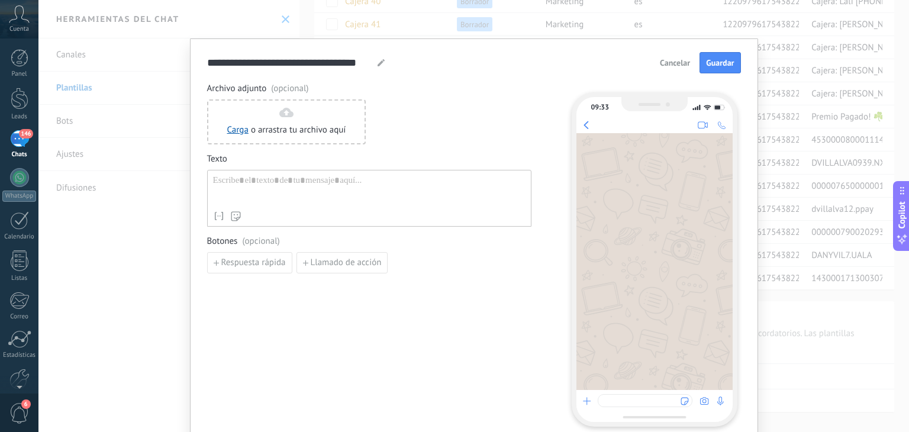
click at [670, 69] on button "Cancelar" at bounding box center [675, 63] width 41 height 18
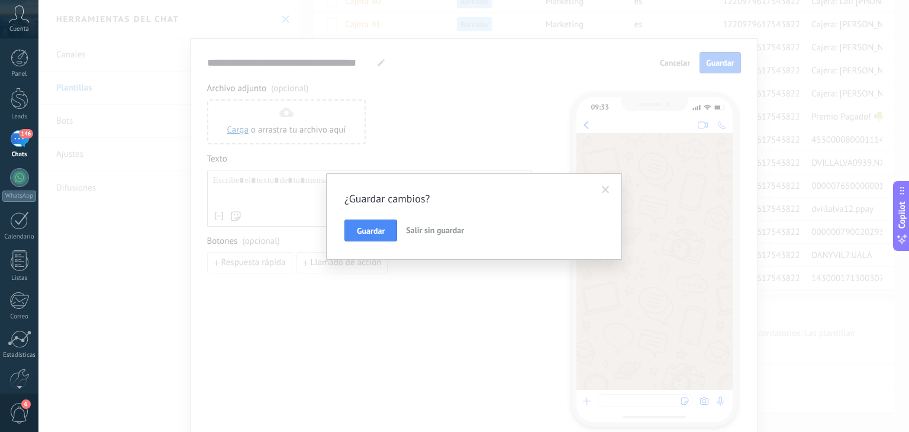
click at [421, 231] on span "Salir sin guardar" at bounding box center [435, 230] width 58 height 11
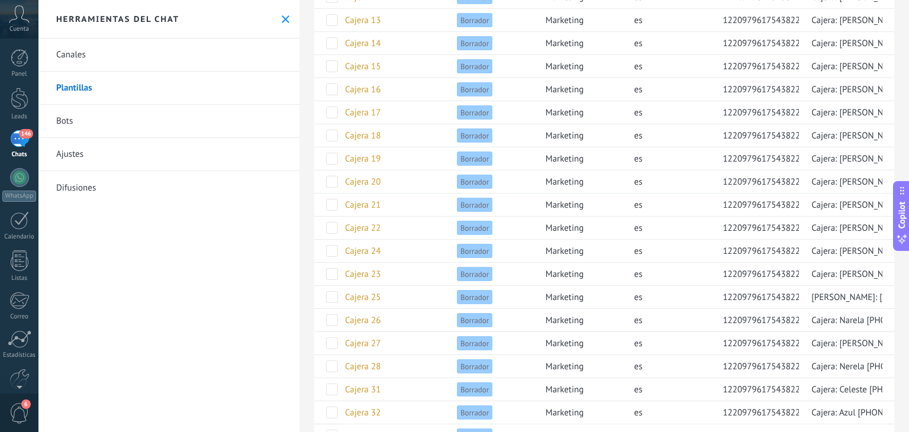
scroll to position [0, 0]
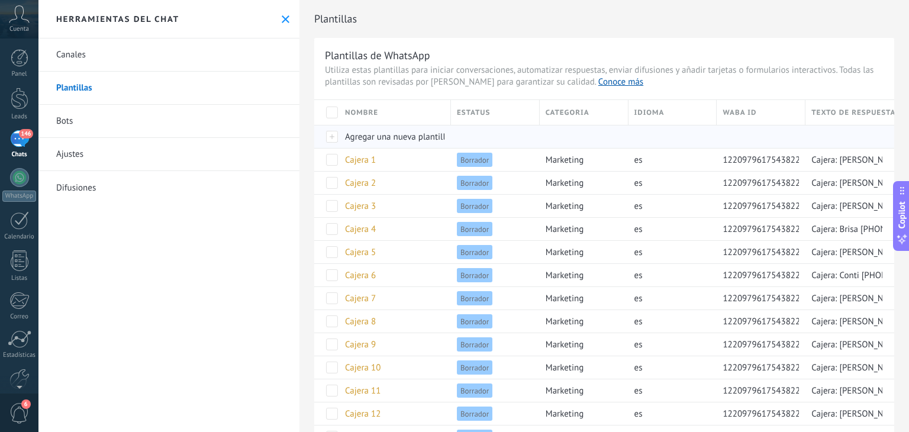
click at [404, 143] on div "Agregar una nueva plantilla" at bounding box center [392, 136] width 106 height 22
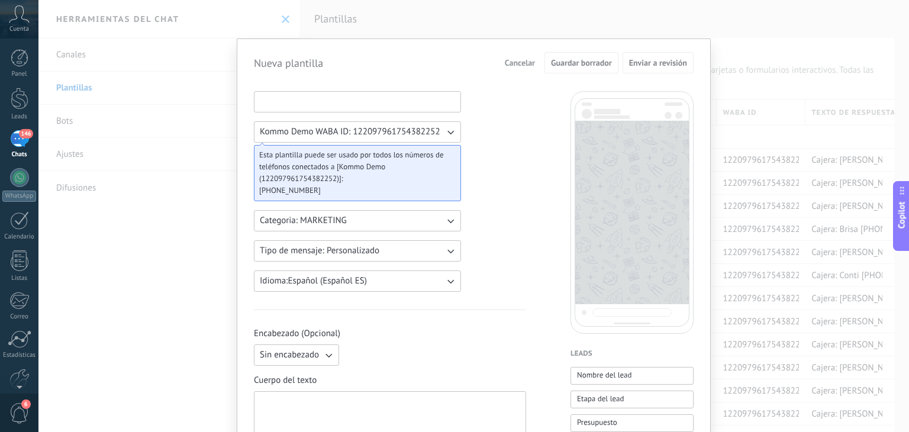
click at [294, 102] on input at bounding box center [358, 101] width 206 height 19
type input "*"
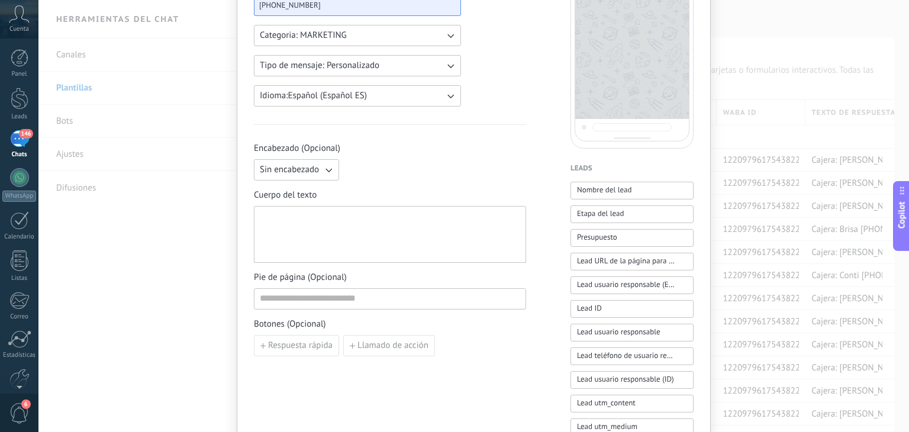
scroll to position [237, 0]
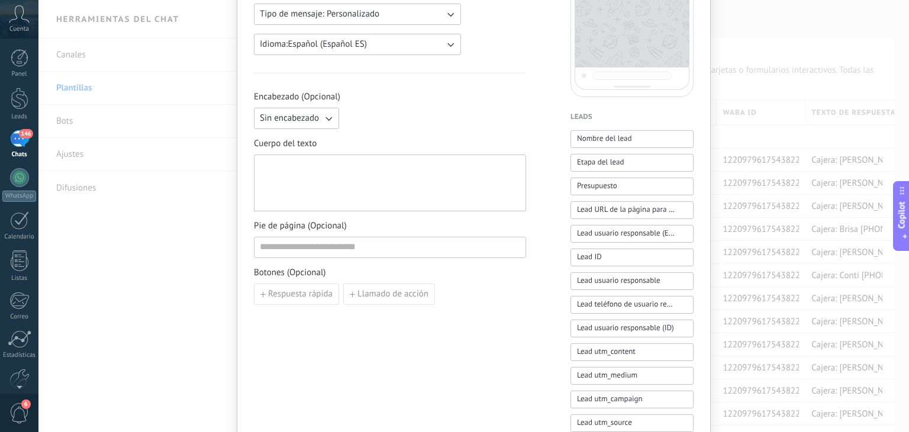
type input "**********"
click at [349, 173] on div at bounding box center [390, 183] width 260 height 47
paste div
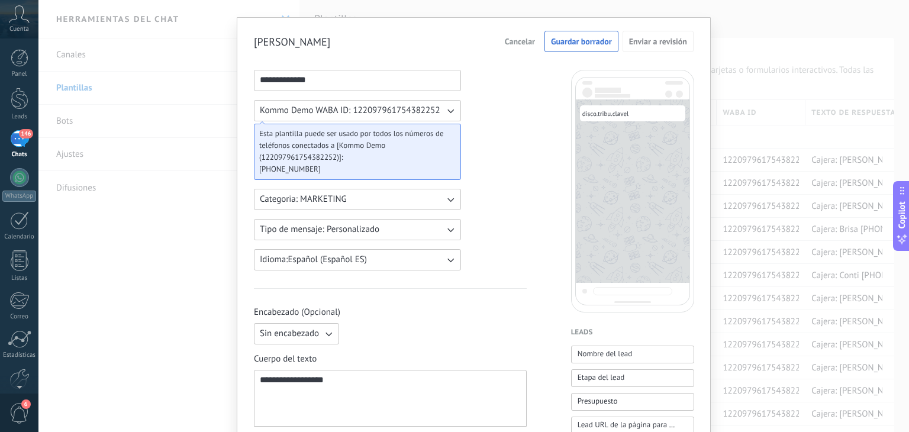
scroll to position [0, 0]
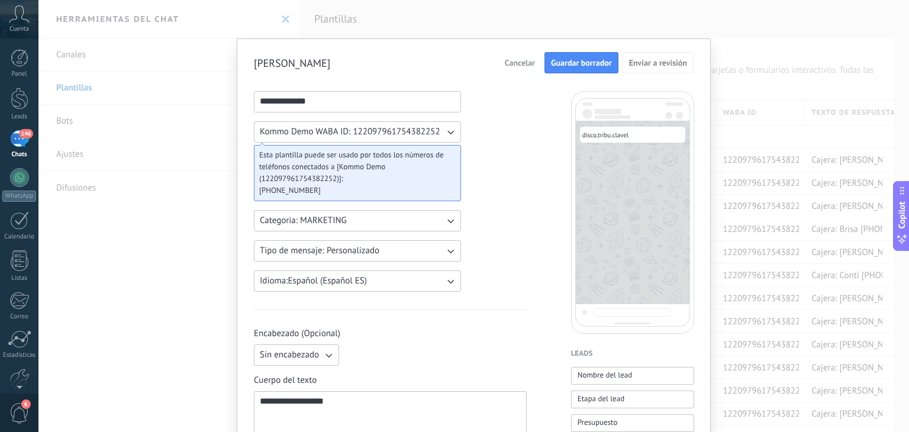
click at [582, 69] on button "Guardar borrador" at bounding box center [582, 62] width 74 height 21
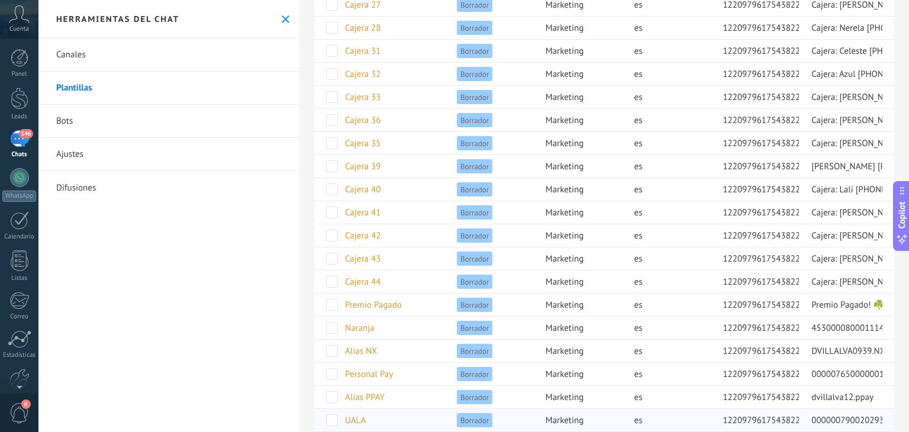
scroll to position [848, 0]
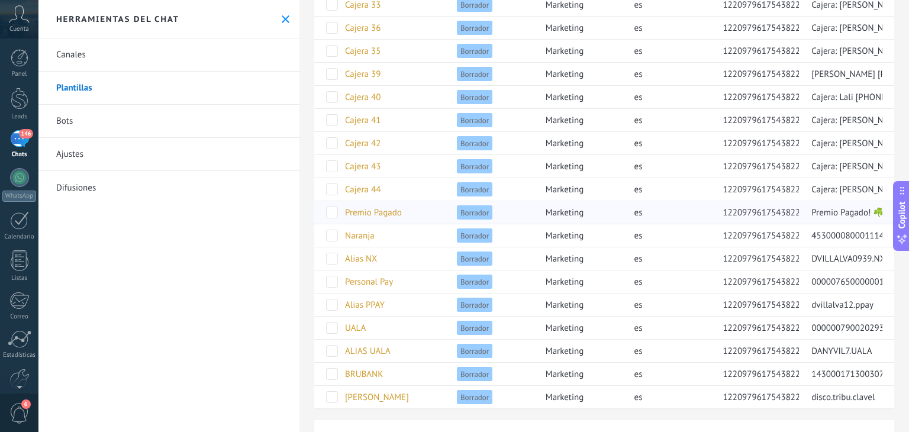
click at [386, 207] on span "Premio Pagado" at bounding box center [373, 212] width 57 height 11
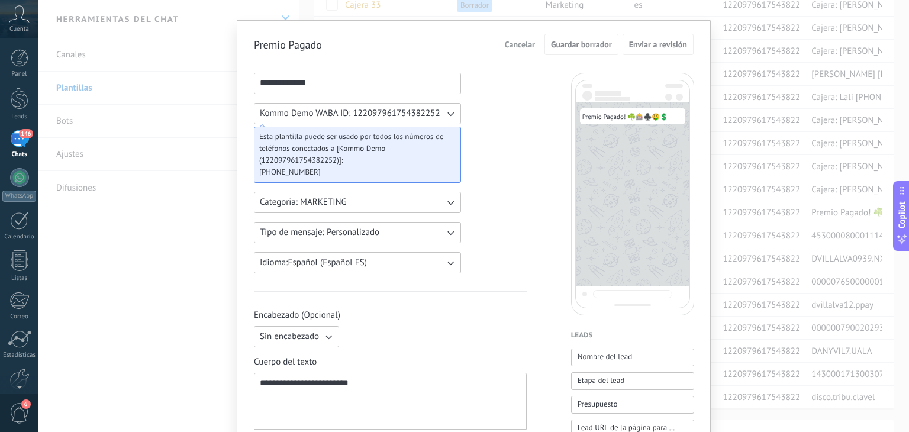
scroll to position [0, 0]
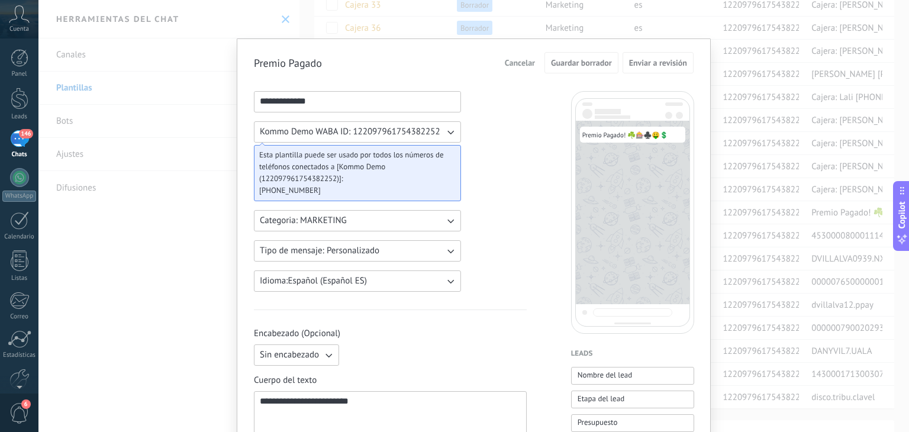
click at [513, 60] on span "Cancelar" at bounding box center [520, 63] width 30 height 8
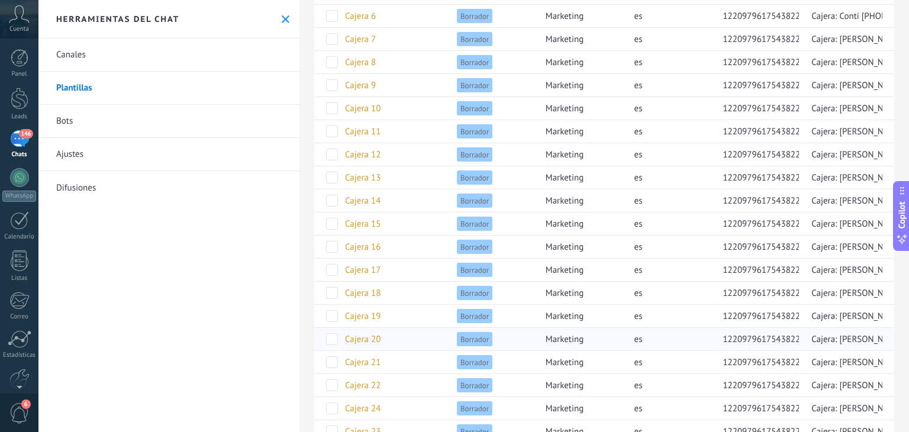
scroll to position [137, 0]
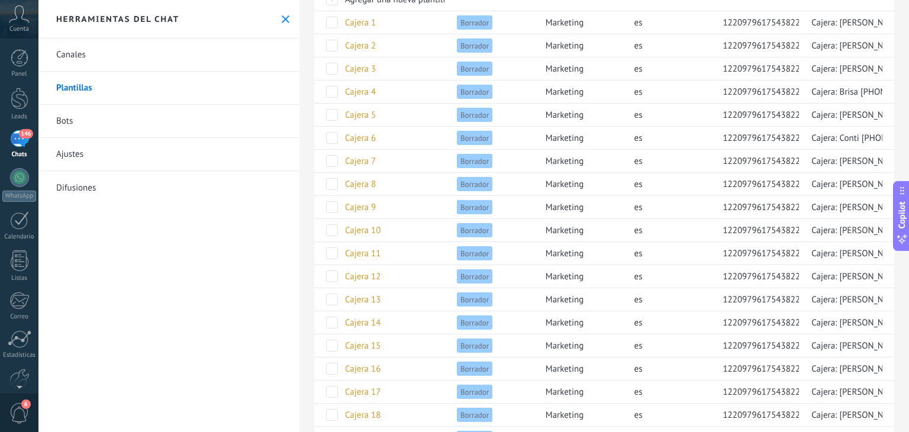
click at [96, 121] on link "Bots" at bounding box center [168, 121] width 261 height 33
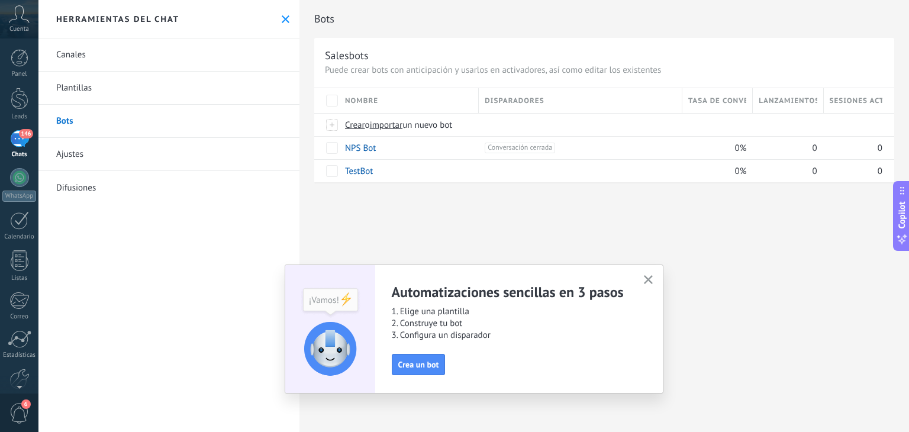
click at [74, 89] on link "Plantillas" at bounding box center [168, 88] width 261 height 33
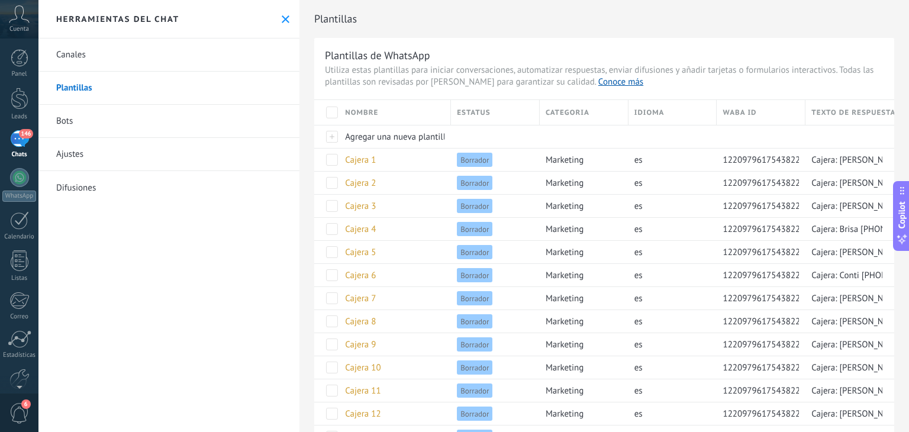
click at [90, 57] on link "Canales" at bounding box center [168, 54] width 261 height 33
